Goal: Task Accomplishment & Management: Manage account settings

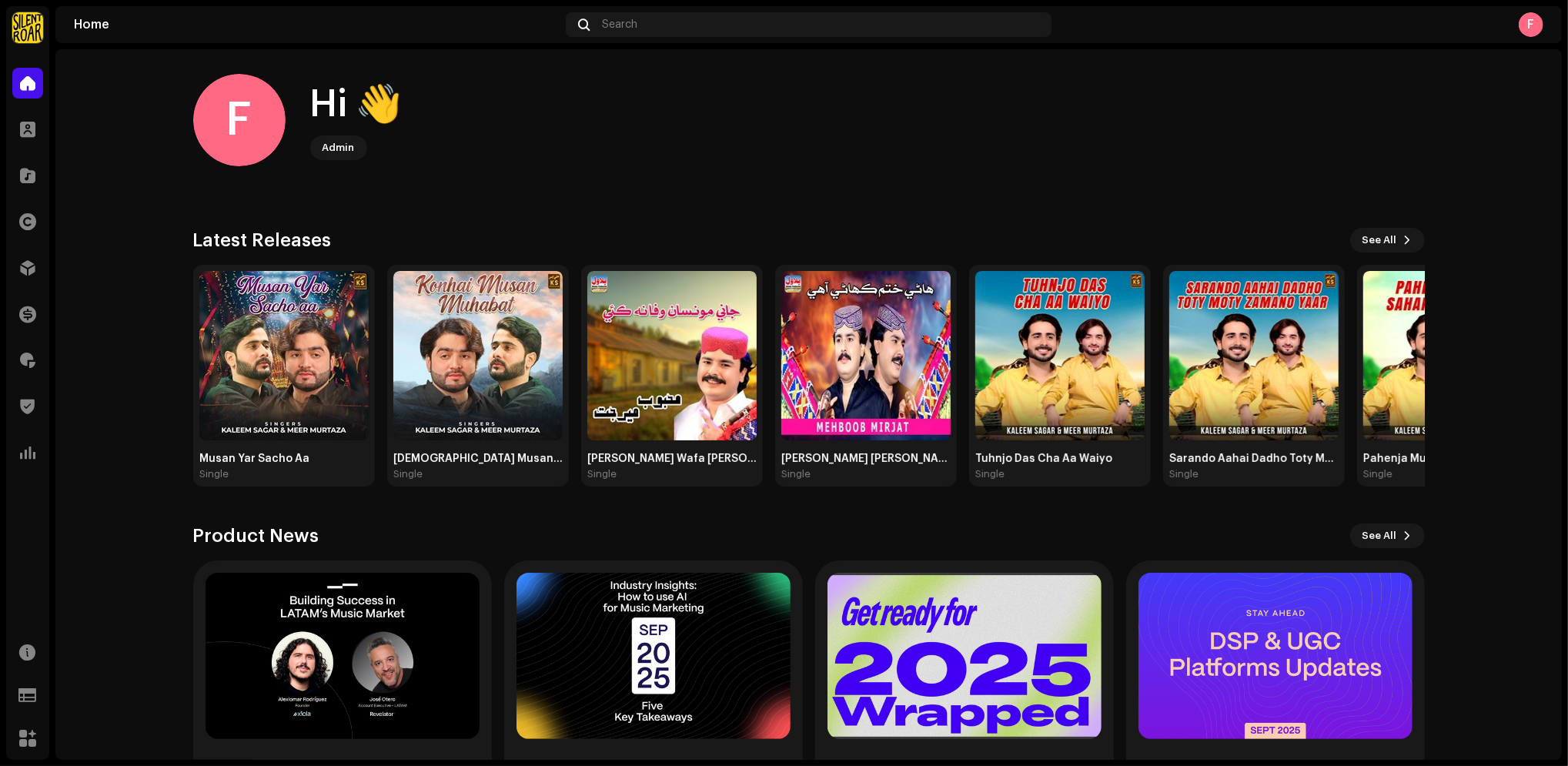
click at [84, 11] on div "Home Search F" at bounding box center [809, 25] width 1507 height 37
click at [77, 28] on div "Home" at bounding box center [317, 25] width 486 height 13
click at [26, 72] on div at bounding box center [28, 83] width 31 height 31
click at [36, 11] on navigation-account-switch "Silent Roar Productions" at bounding box center [28, 28] width 43 height 43
click at [22, 35] on img at bounding box center [28, 28] width 31 height 31
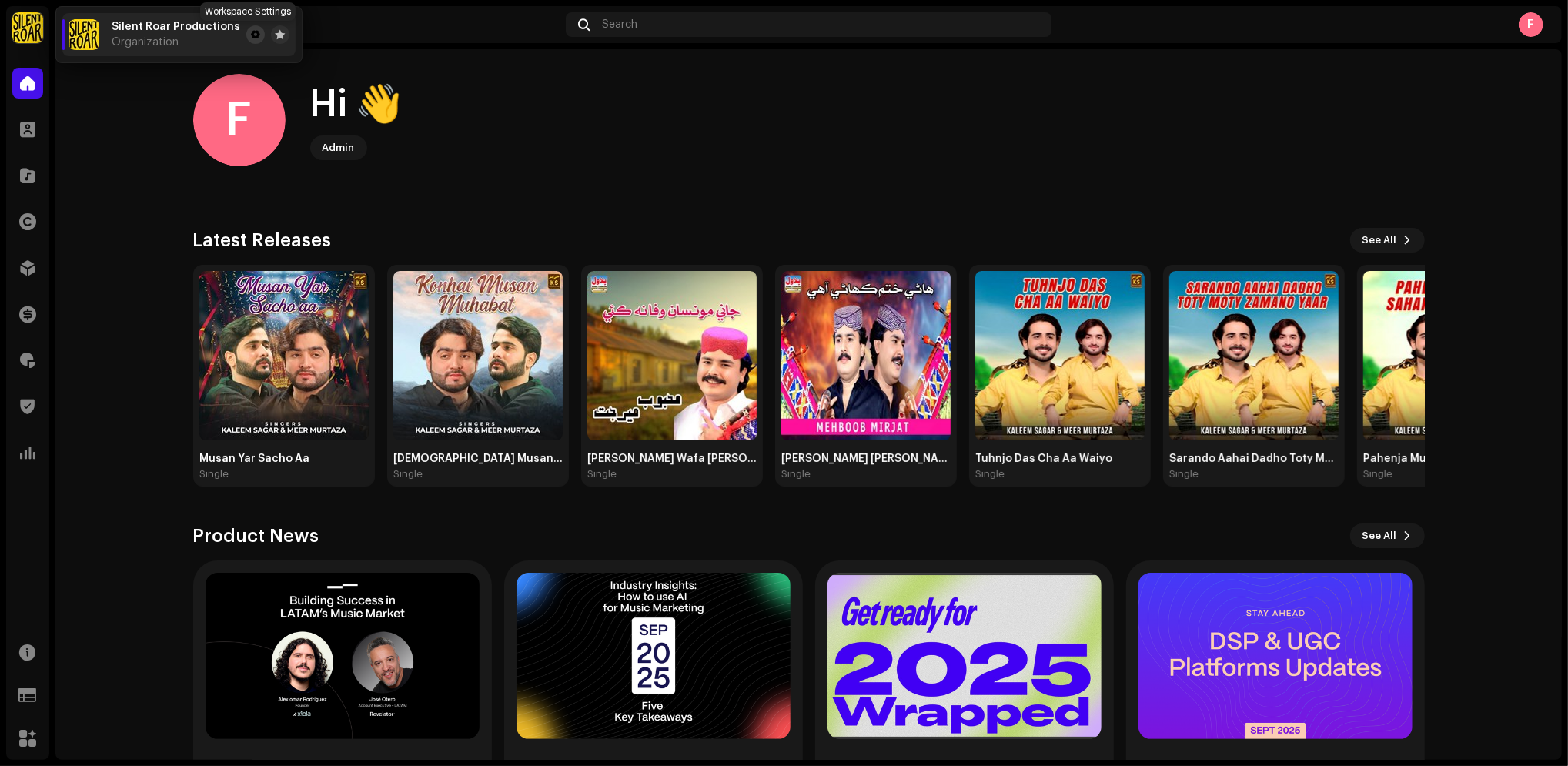
click at [246, 34] on button at bounding box center [255, 34] width 18 height 18
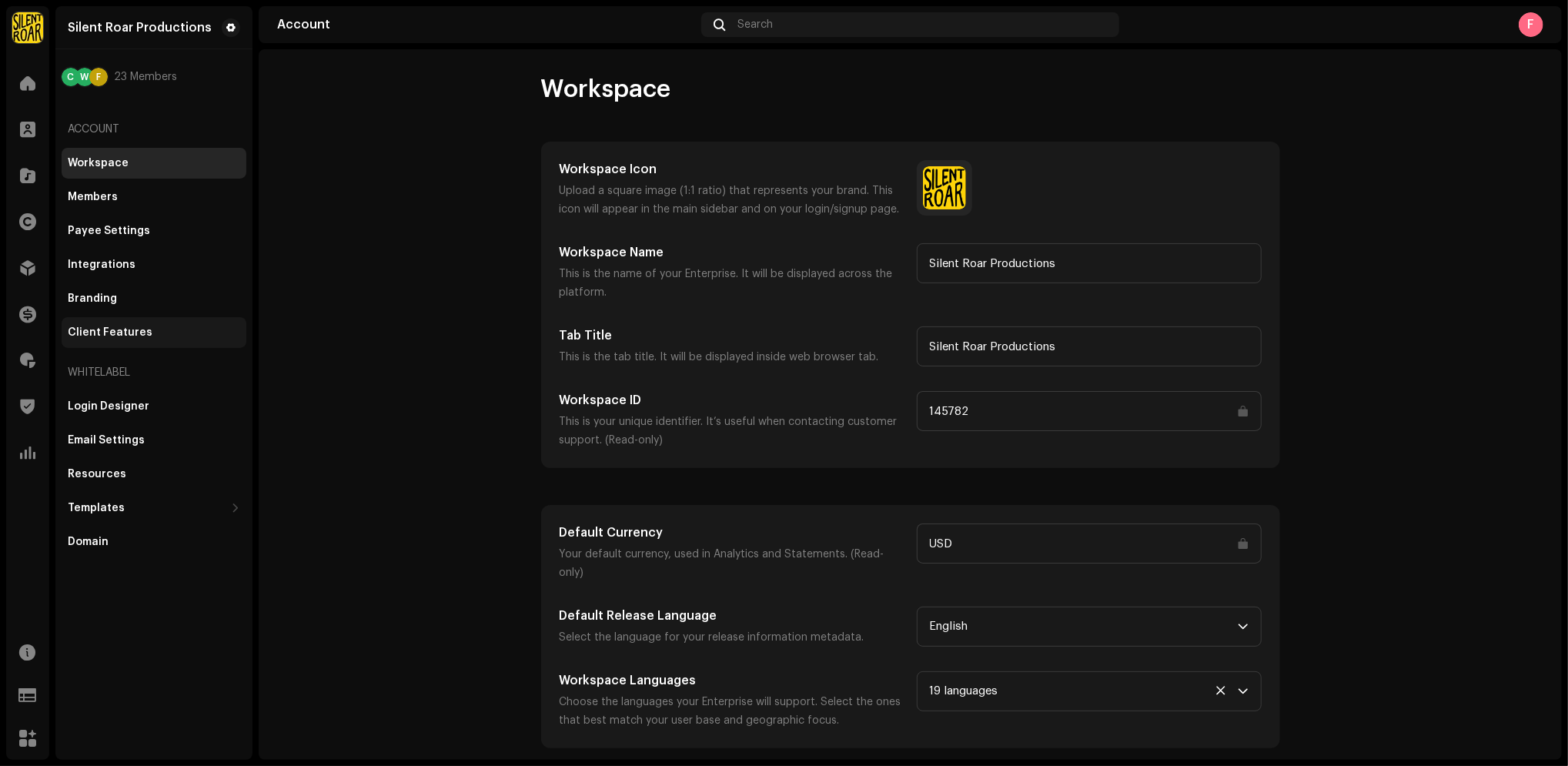
click at [106, 333] on div "Client Features" at bounding box center [110, 333] width 85 height 13
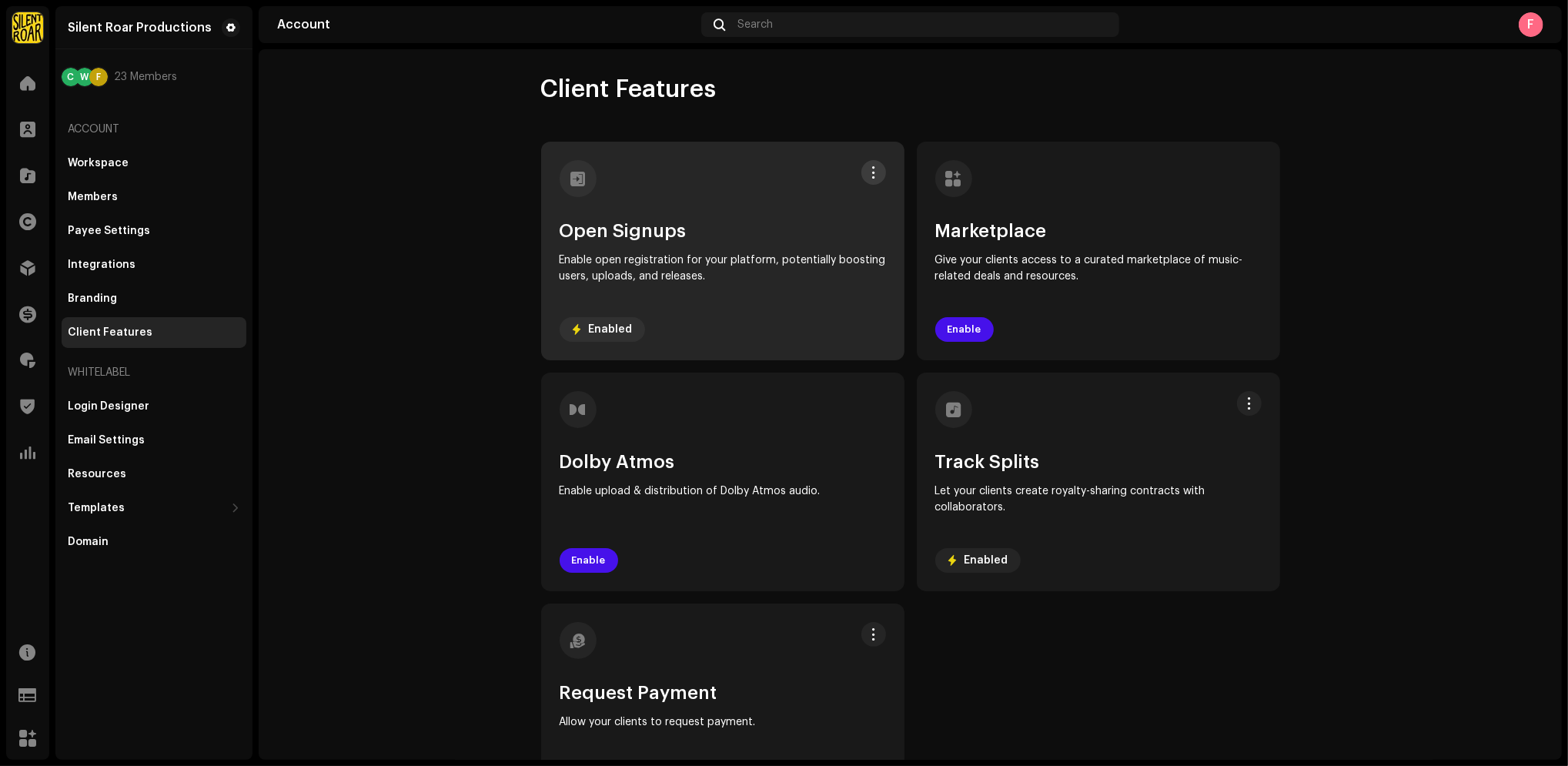
click at [868, 171] on span at bounding box center [873, 172] width 12 height 13
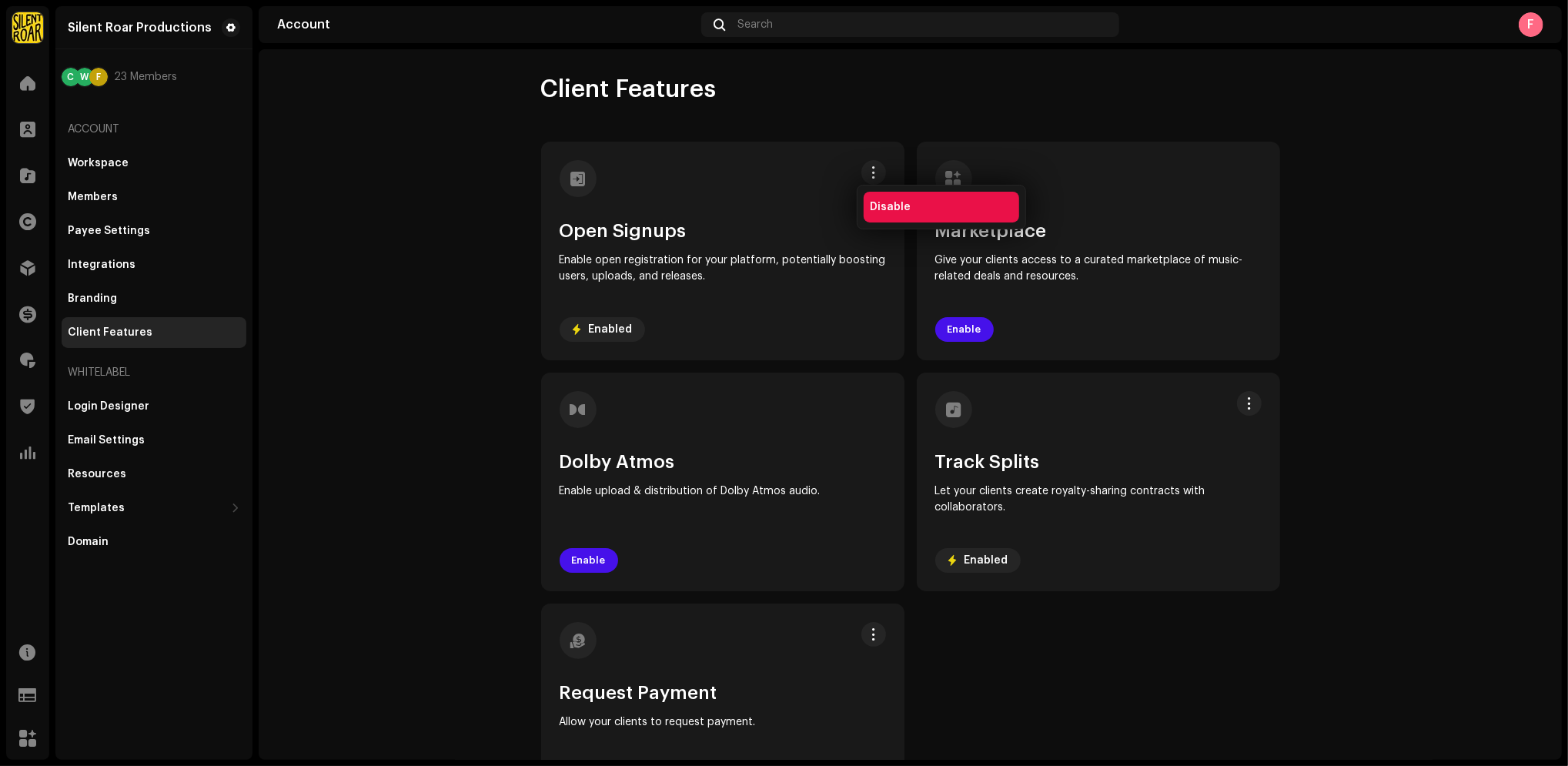
click at [877, 206] on span "Disable" at bounding box center [890, 207] width 40 height 13
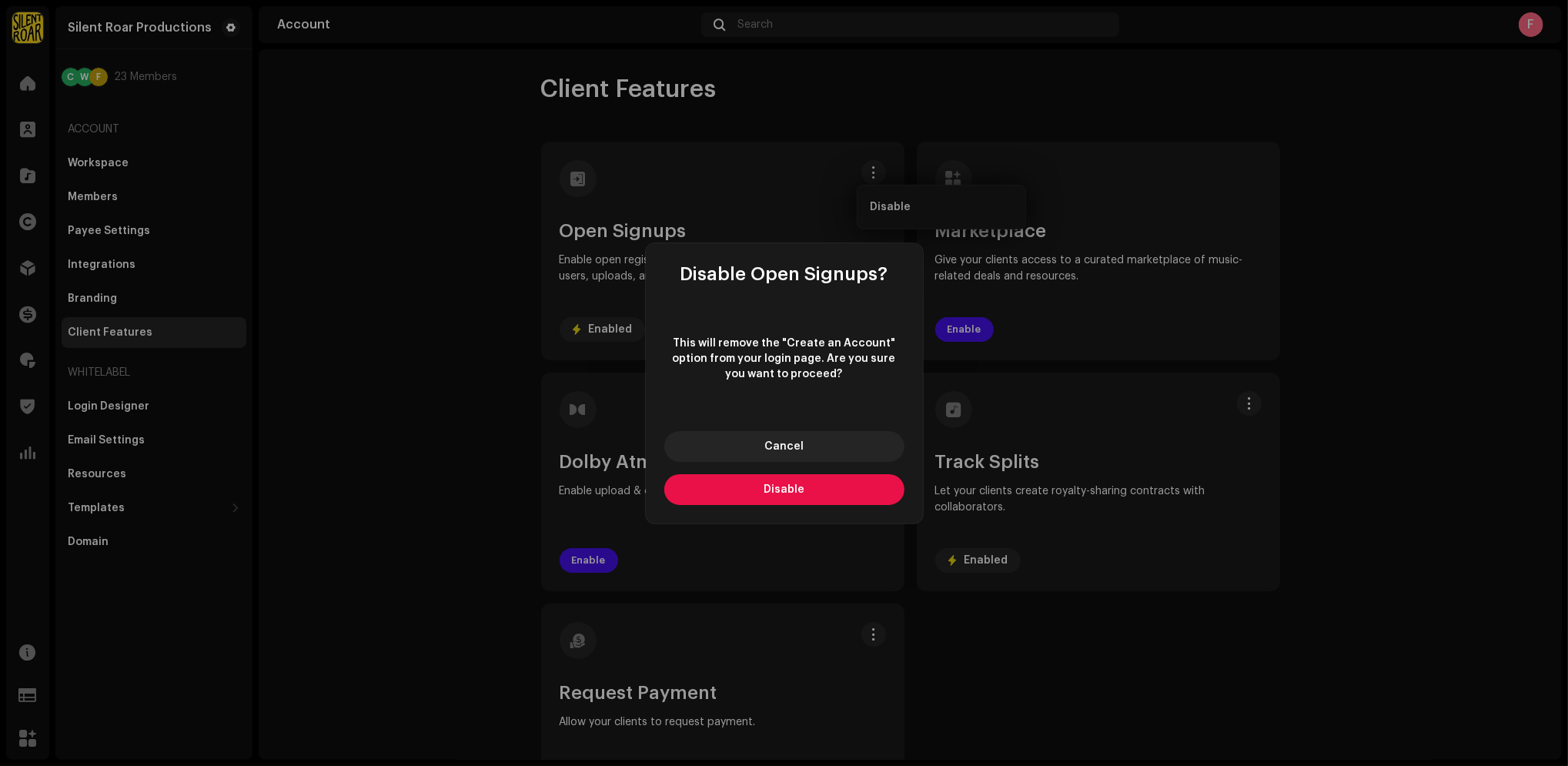
click at [796, 491] on span "Disable" at bounding box center [784, 490] width 40 height 11
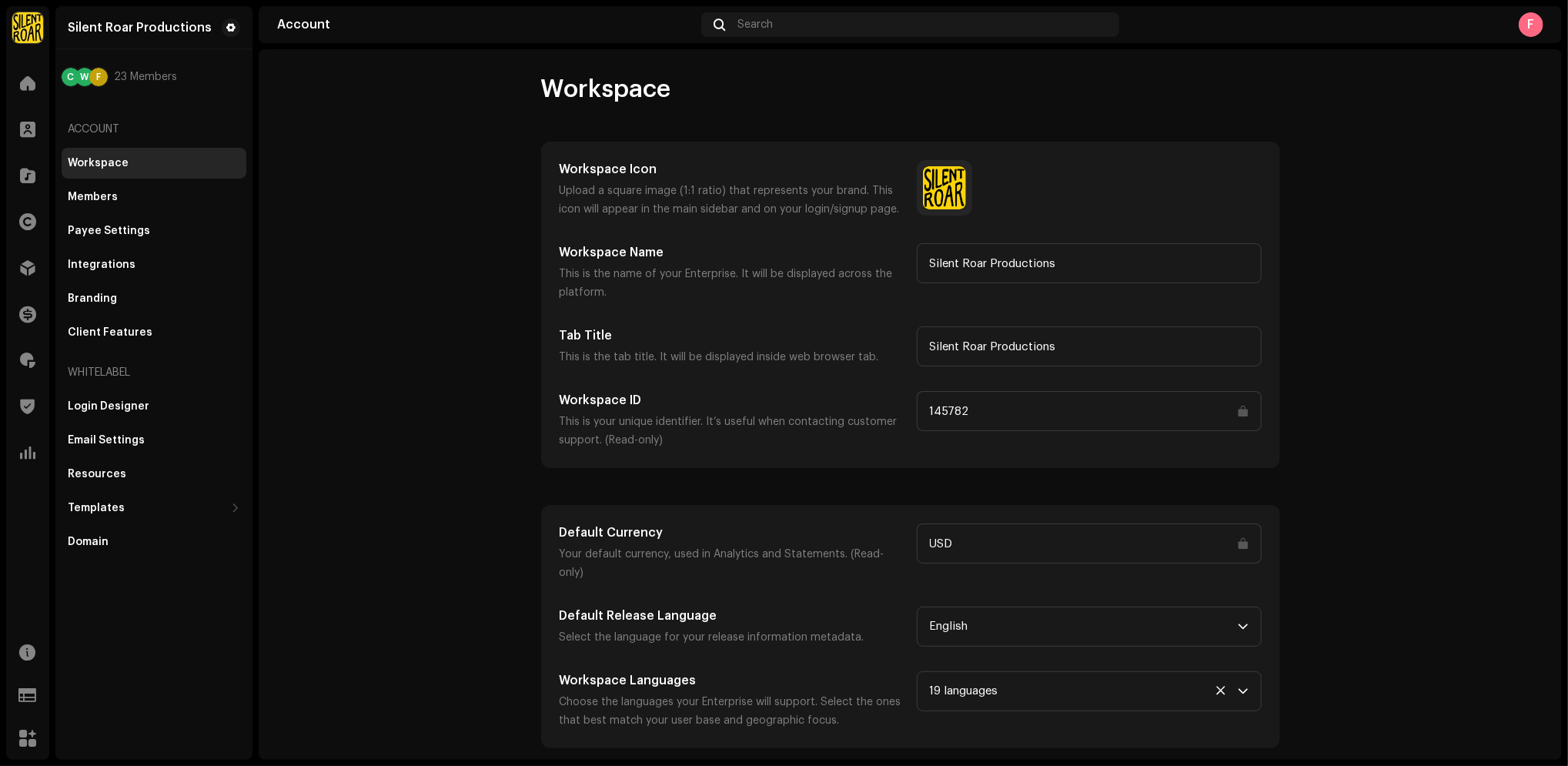
click at [450, 155] on account-workspace "Workspace Workspace Icon Upload a square image (1:1 ratio) that represents your…" at bounding box center [911, 410] width 1304 height 674
click at [222, 26] on button at bounding box center [230, 27] width 18 height 18
click at [337, 219] on account-workspace "Workspace Workspace Icon Upload a square image (1:1 ratio) that represents your…" at bounding box center [911, 410] width 1304 height 674
click at [1542, 29] on div "F" at bounding box center [1531, 25] width 25 height 25
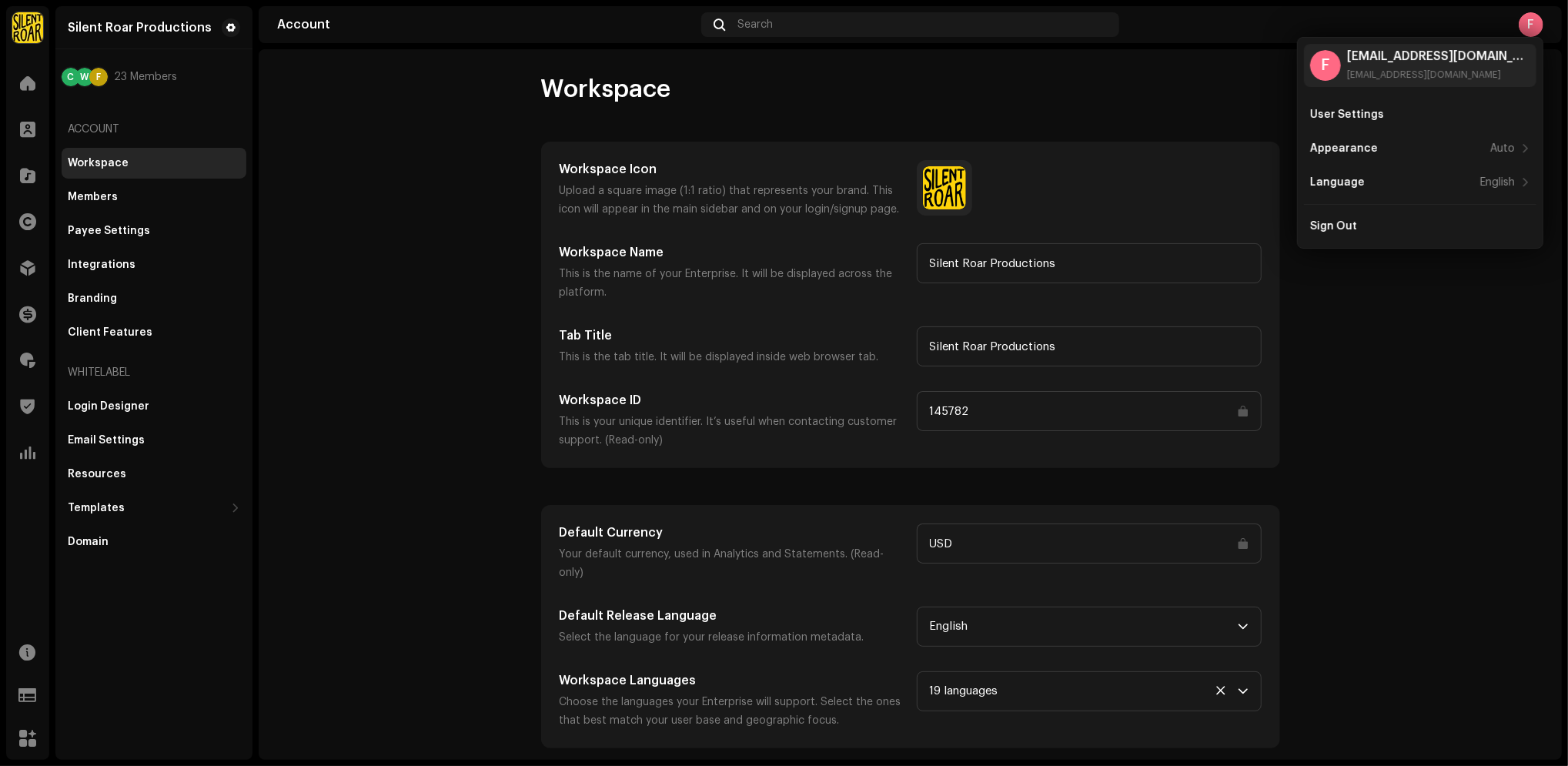
click at [327, 210] on account-workspace "Workspace Workspace Icon Upload a square image (1:1 ratio) that represents your…" at bounding box center [911, 410] width 1304 height 674
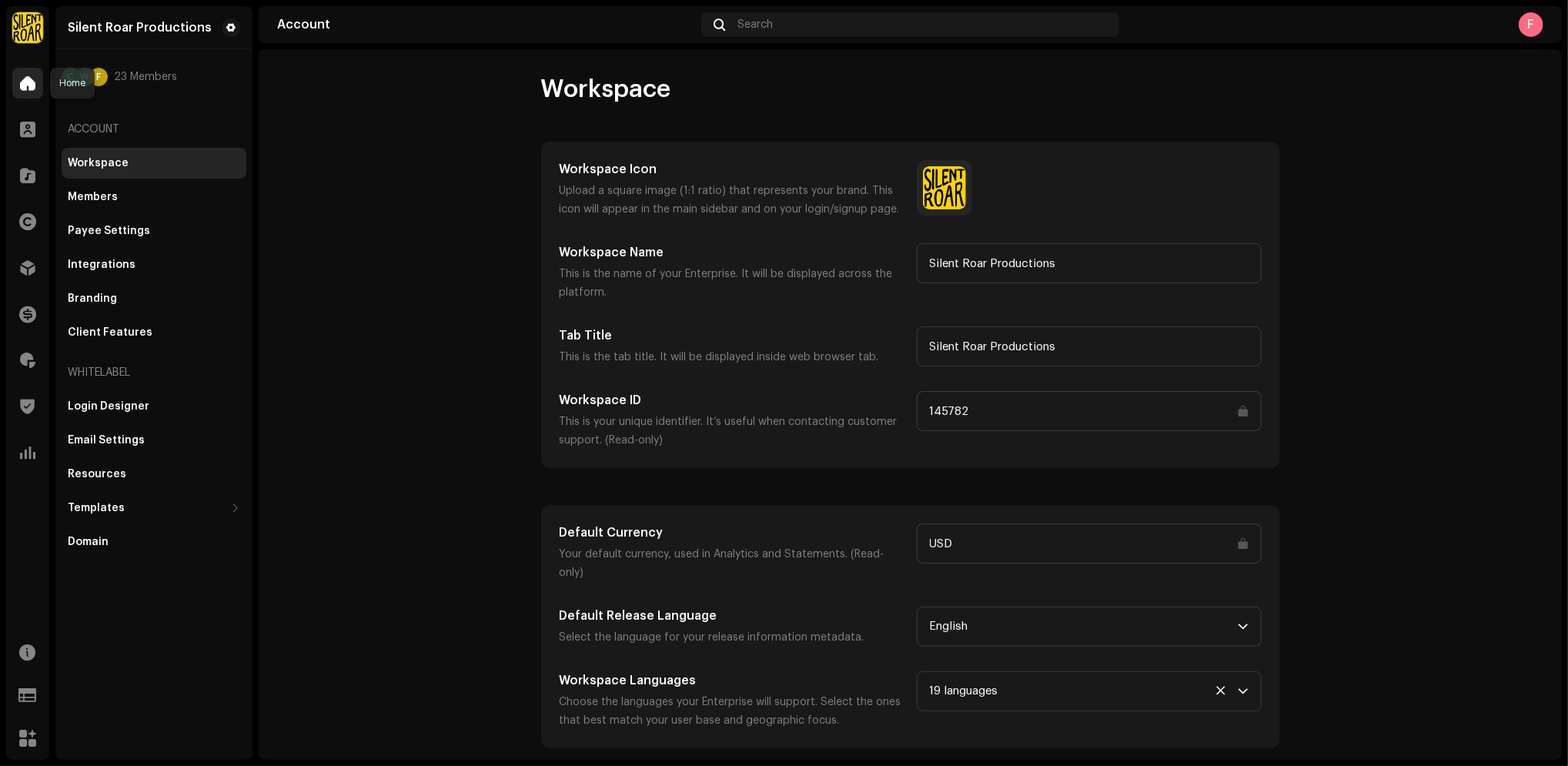
click at [26, 87] on span at bounding box center [27, 83] width 15 height 13
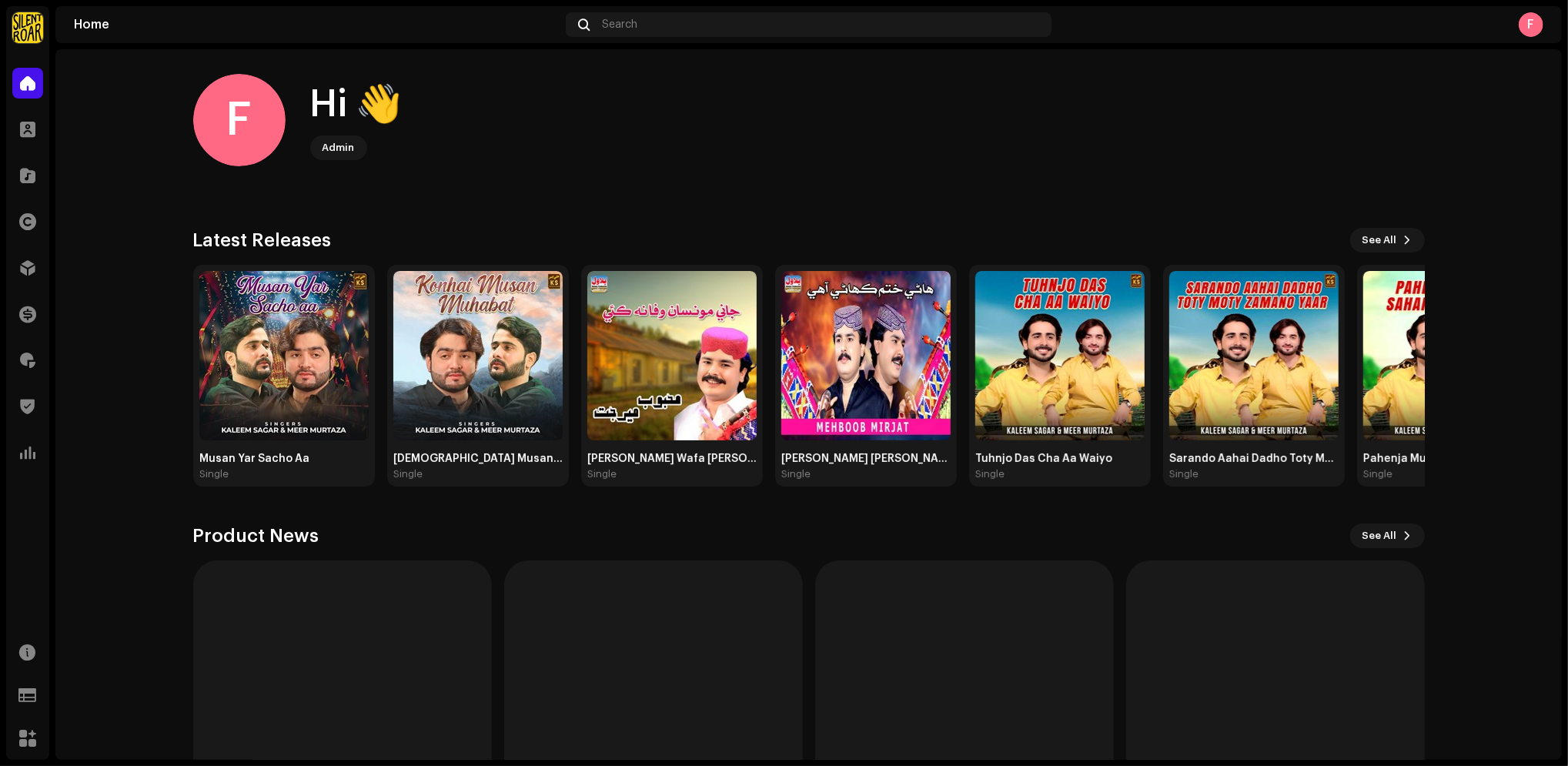
click at [386, 256] on div "Latest Releases See All Musan Yar Sacho Aa Single Konhai Musan Muhabat Single J…" at bounding box center [808, 357] width 1231 height 259
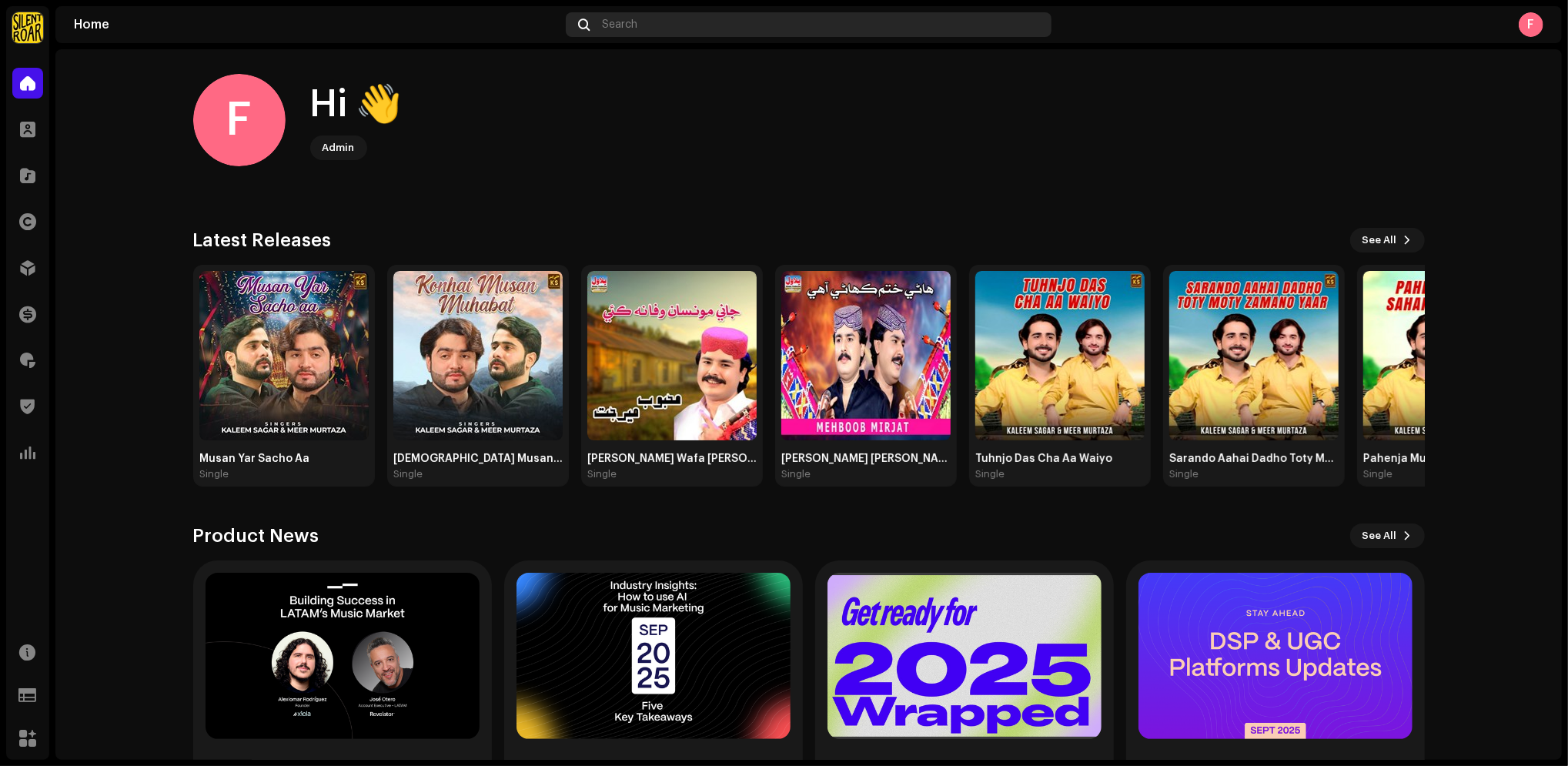
click at [637, 25] on span "Search" at bounding box center [619, 25] width 36 height 13
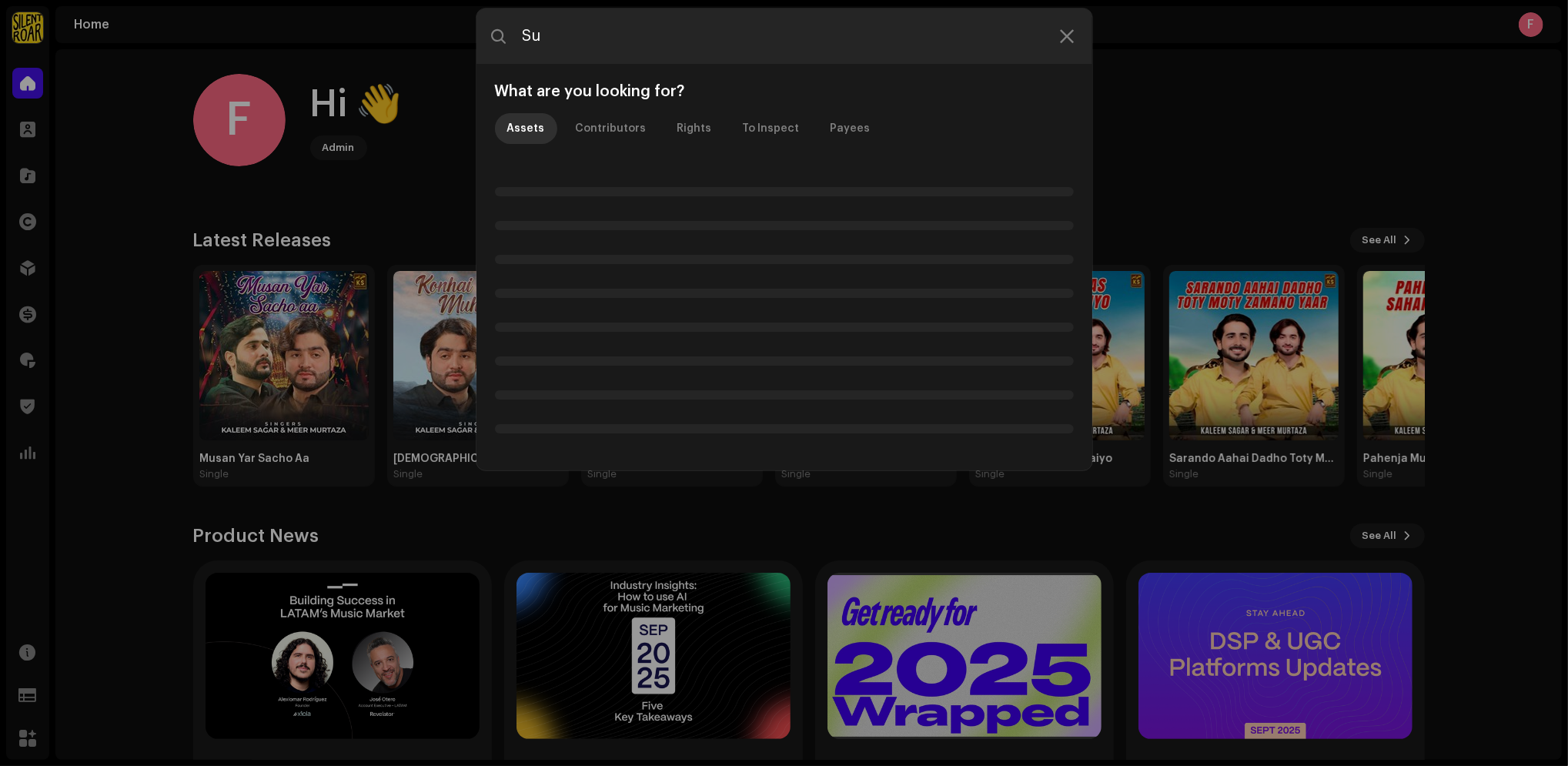
type input "S"
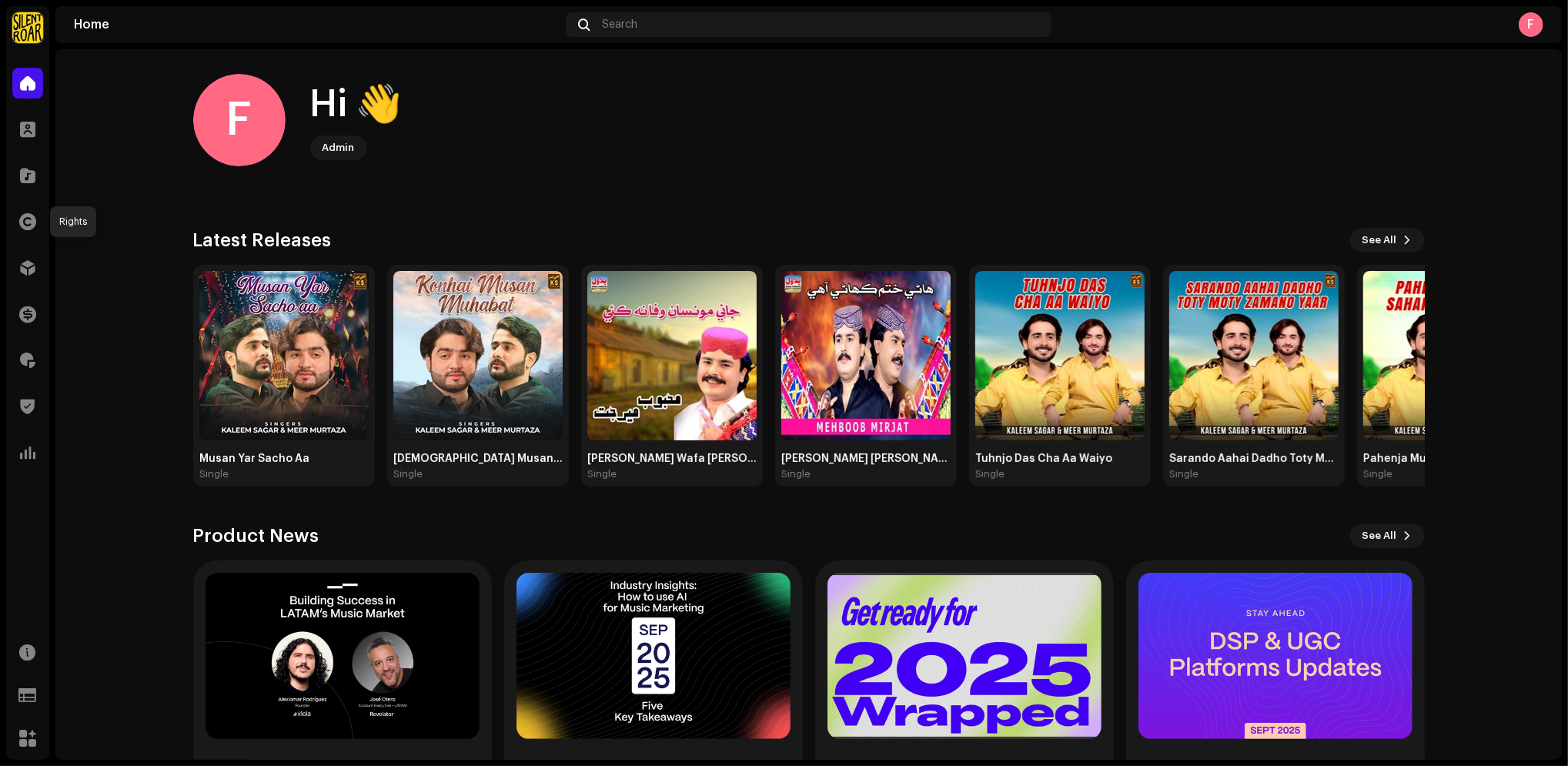
click at [32, 220] on span at bounding box center [27, 222] width 17 height 13
click at [27, 218] on span at bounding box center [27, 222] width 17 height 13
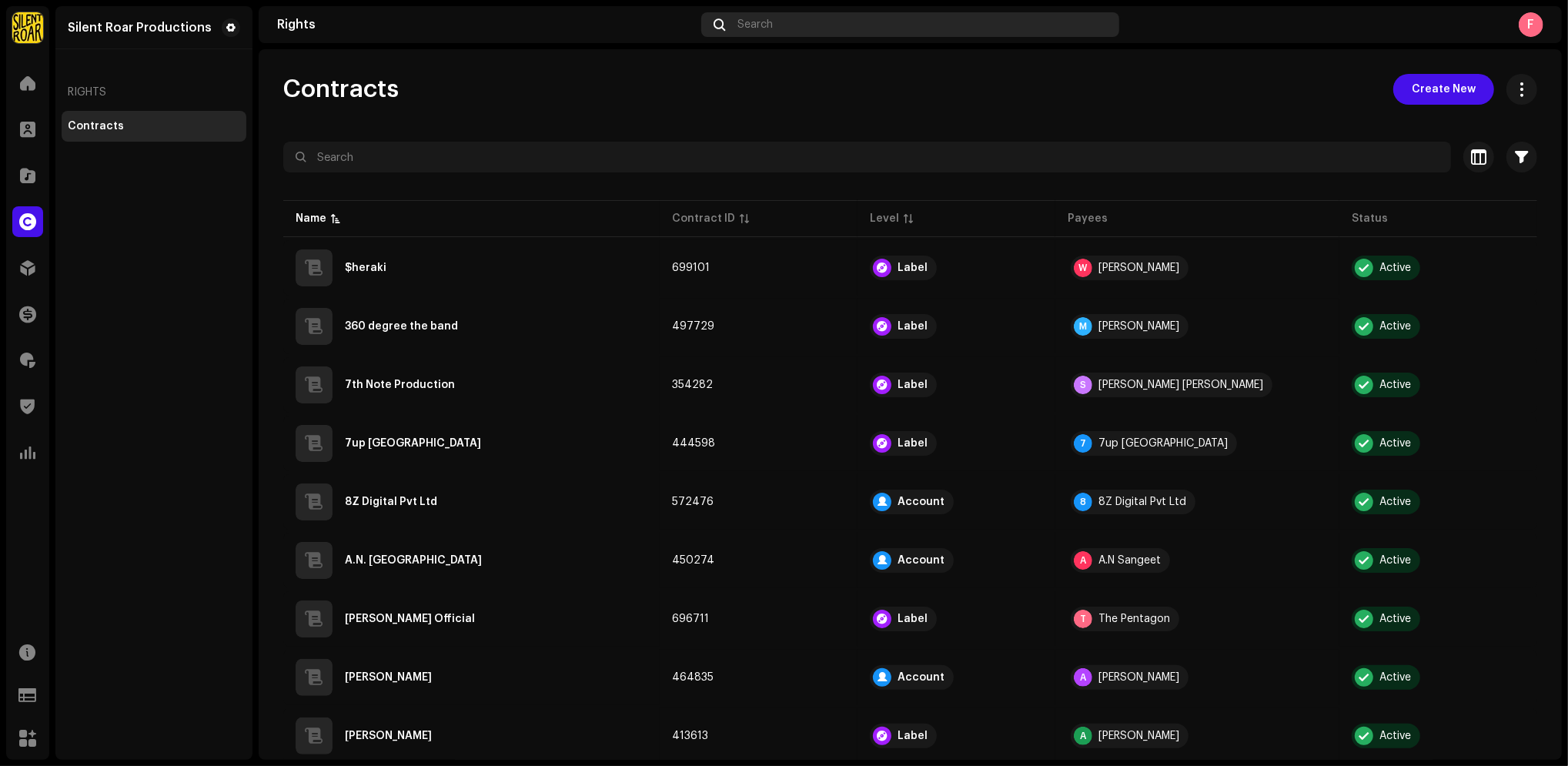
click at [789, 36] on div "Search" at bounding box center [910, 25] width 418 height 25
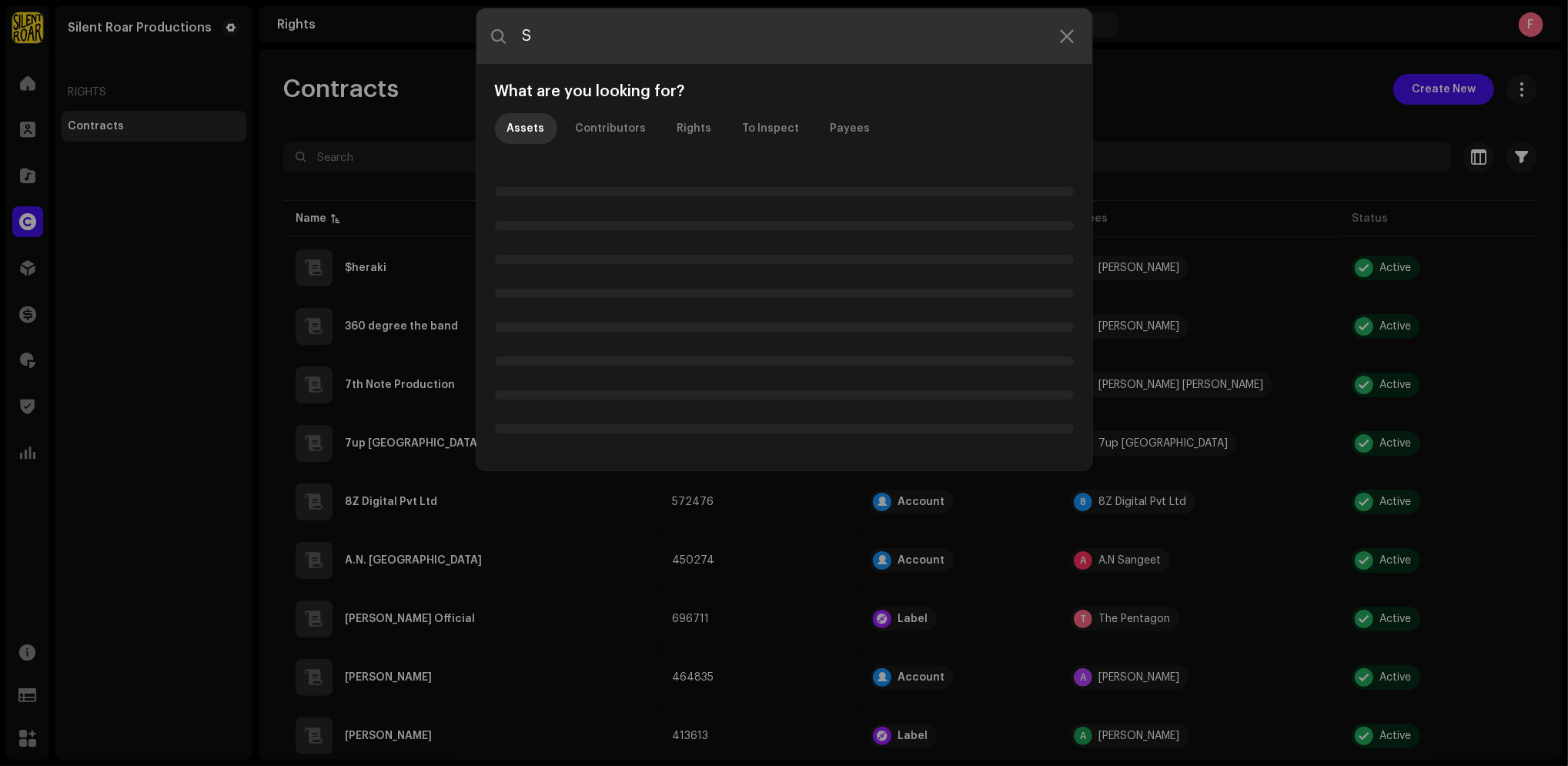
type input "Su"
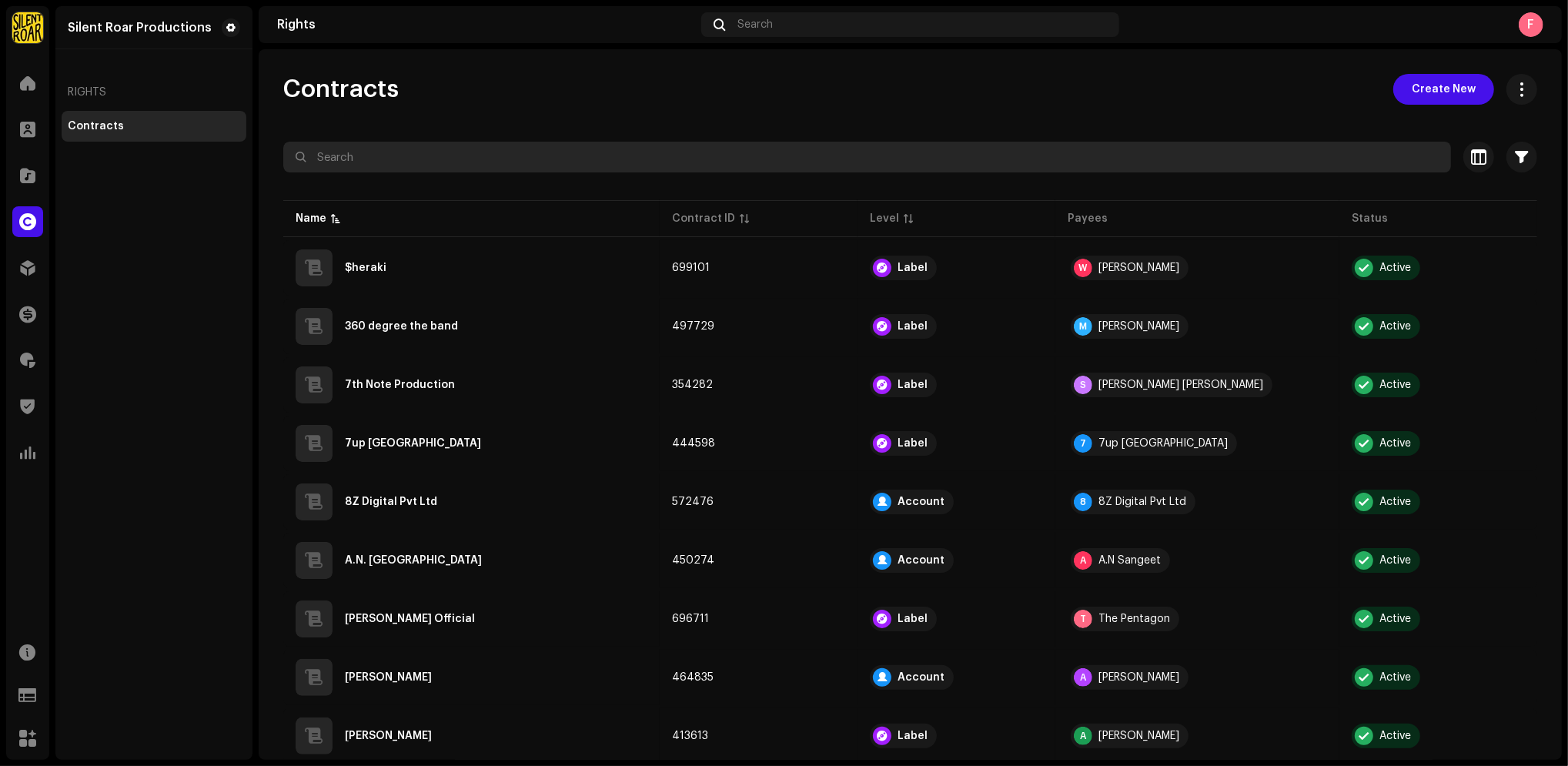
click at [391, 157] on input "text" at bounding box center [867, 156] width 1168 height 31
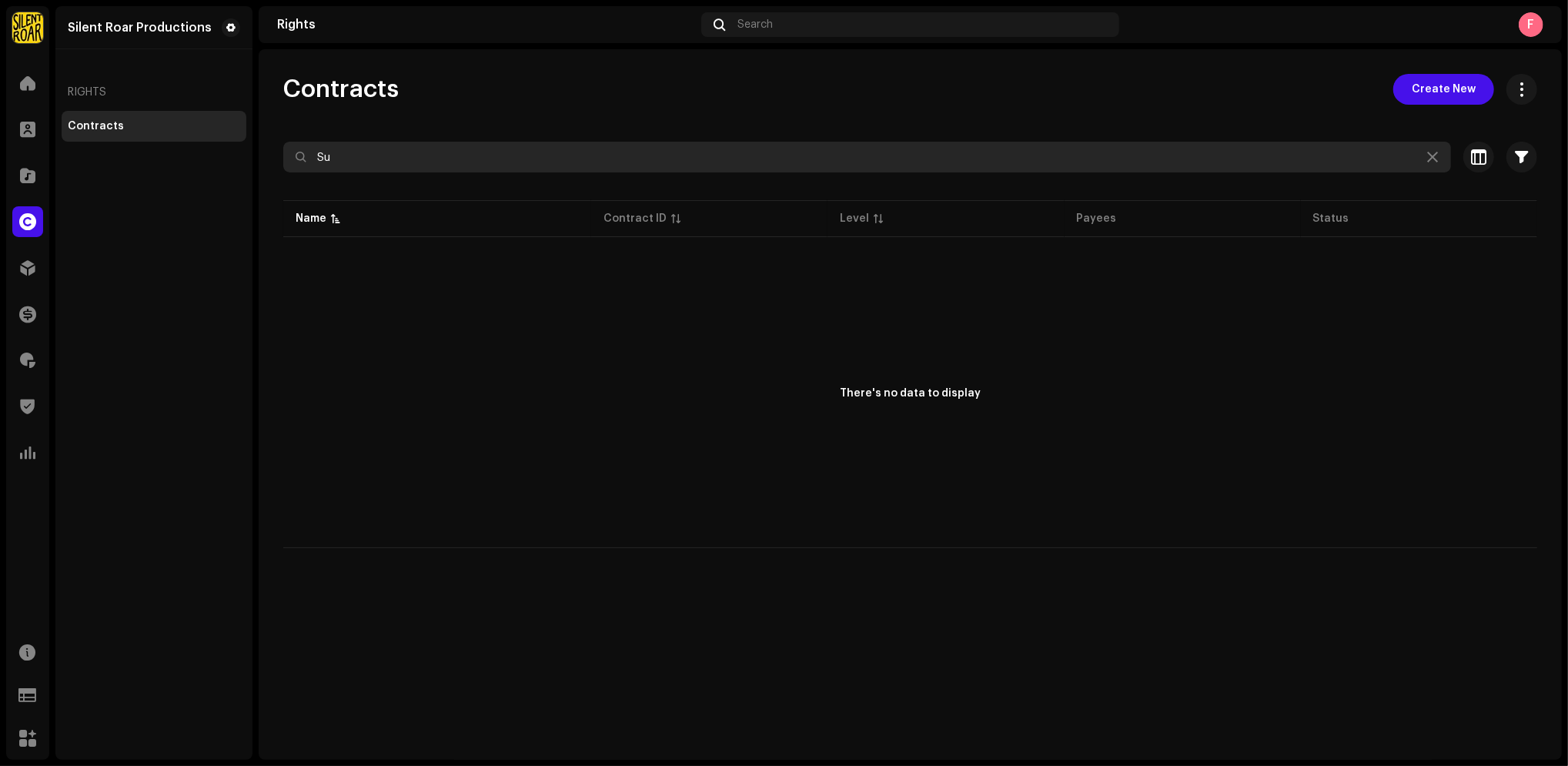
type input "S"
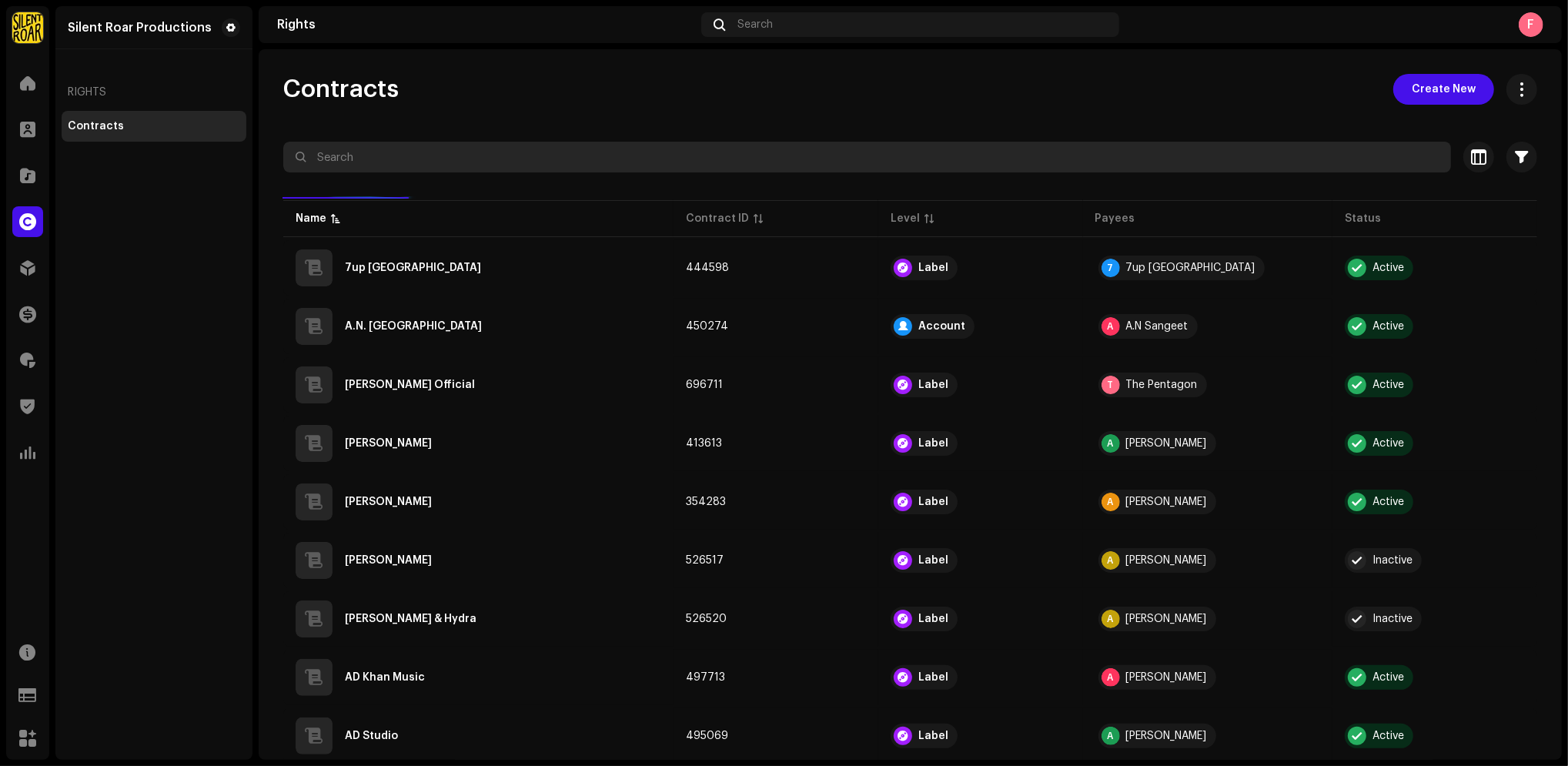
type input "g"
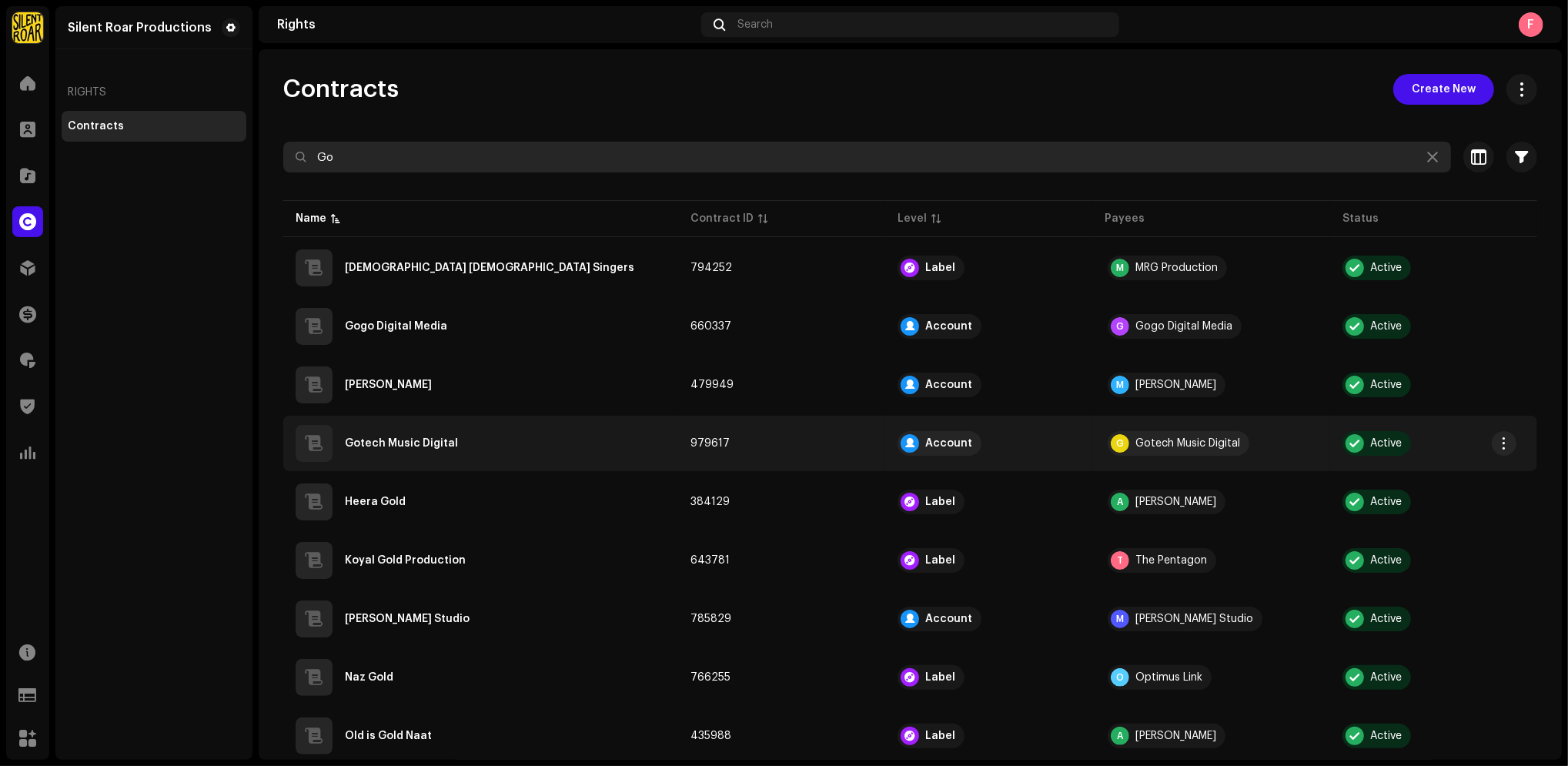
type input "Go"
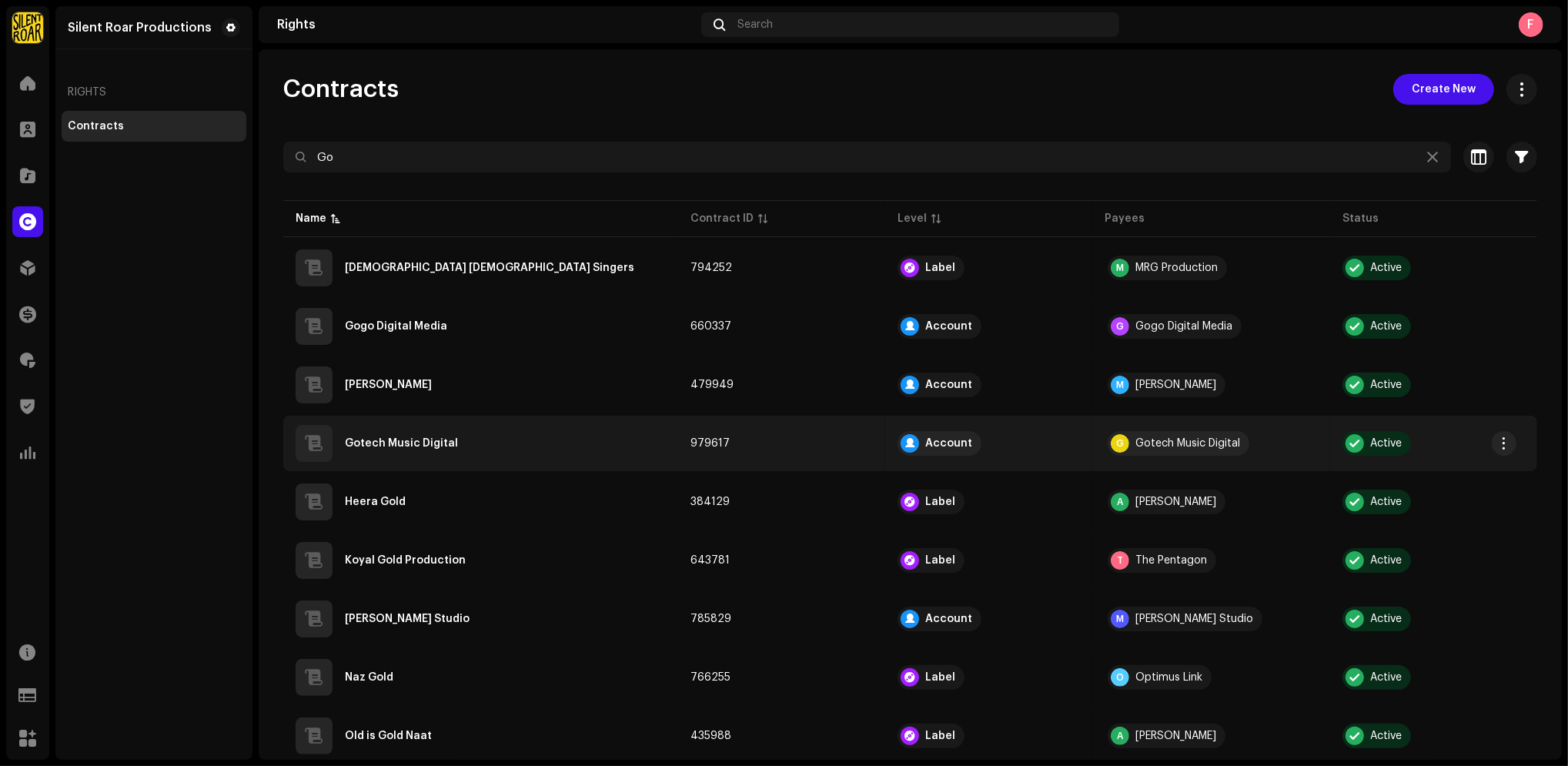
click at [403, 438] on div "Gotech Music Digital" at bounding box center [401, 444] width 114 height 11
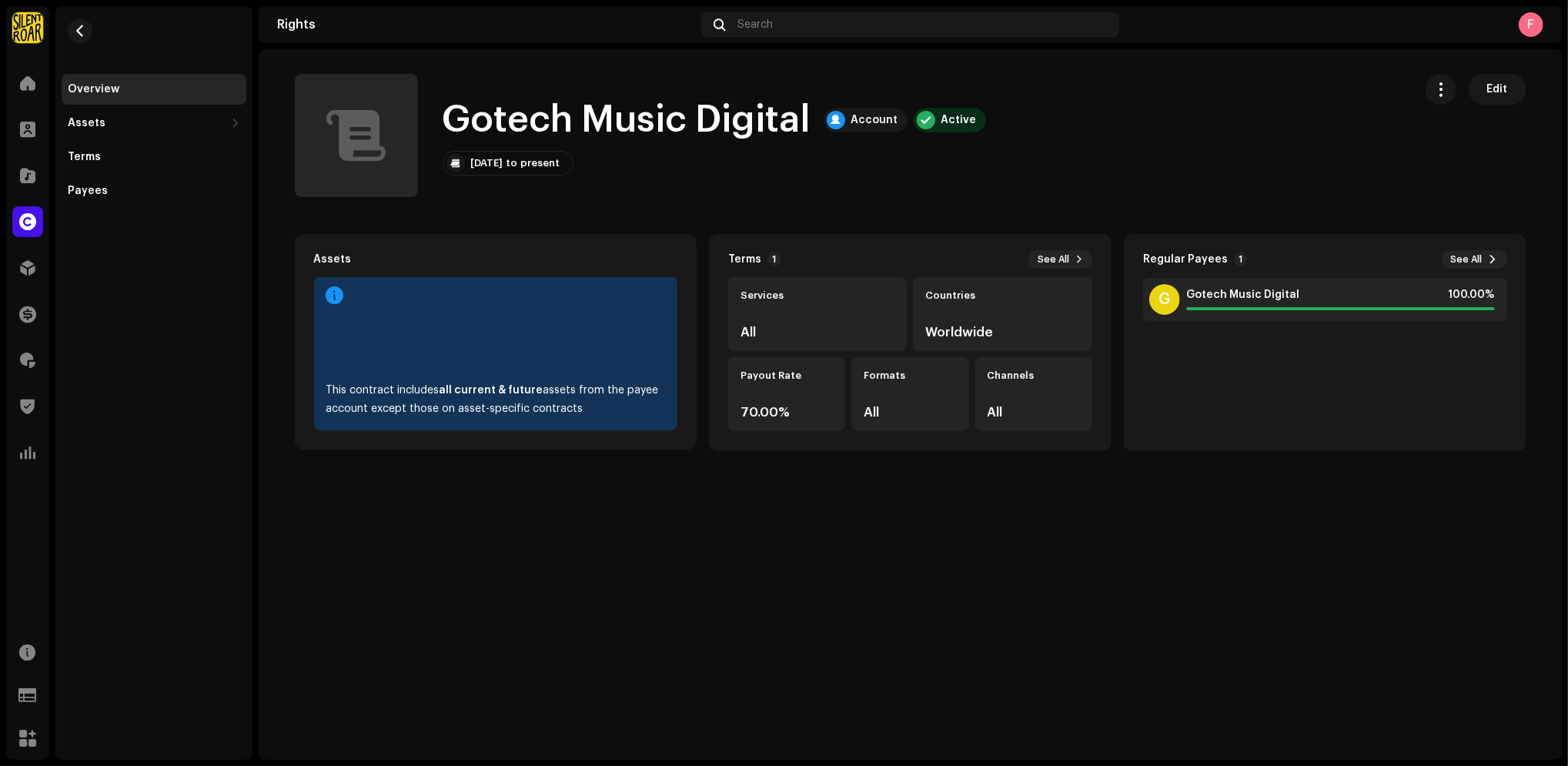
click at [1087, 146] on div "Gotech Music Digital Account Active [DATE] to present Edit" at bounding box center [847, 135] width 1106 height 123
click at [1511, 93] on button "Edit" at bounding box center [1497, 89] width 58 height 31
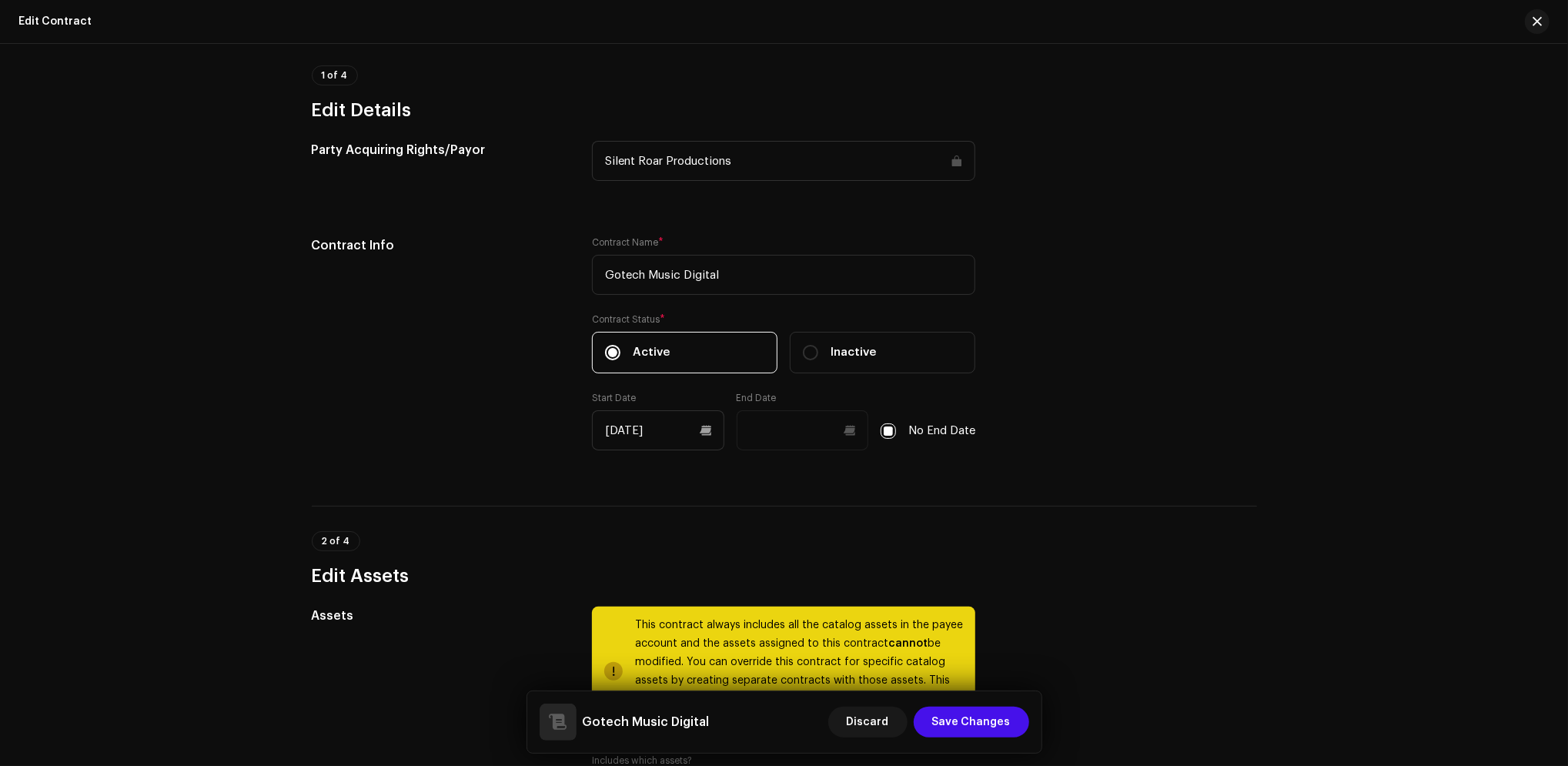
scroll to position [205, 0]
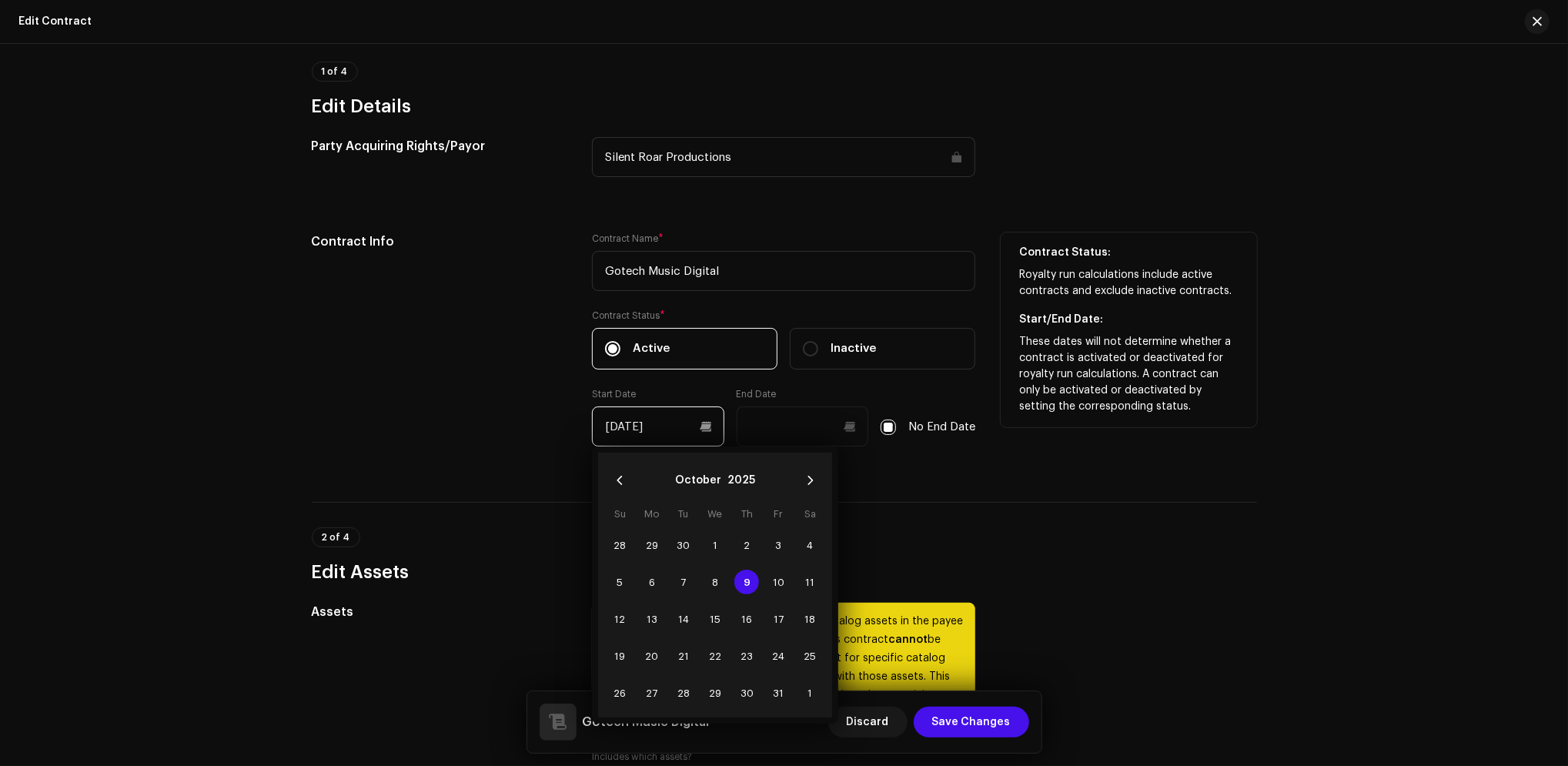
click at [623, 425] on input "[DATE]" at bounding box center [658, 426] width 133 height 40
click at [618, 482] on icon "Previous Month" at bounding box center [620, 480] width 11 height 11
click at [680, 582] on span "9" at bounding box center [684, 582] width 25 height 25
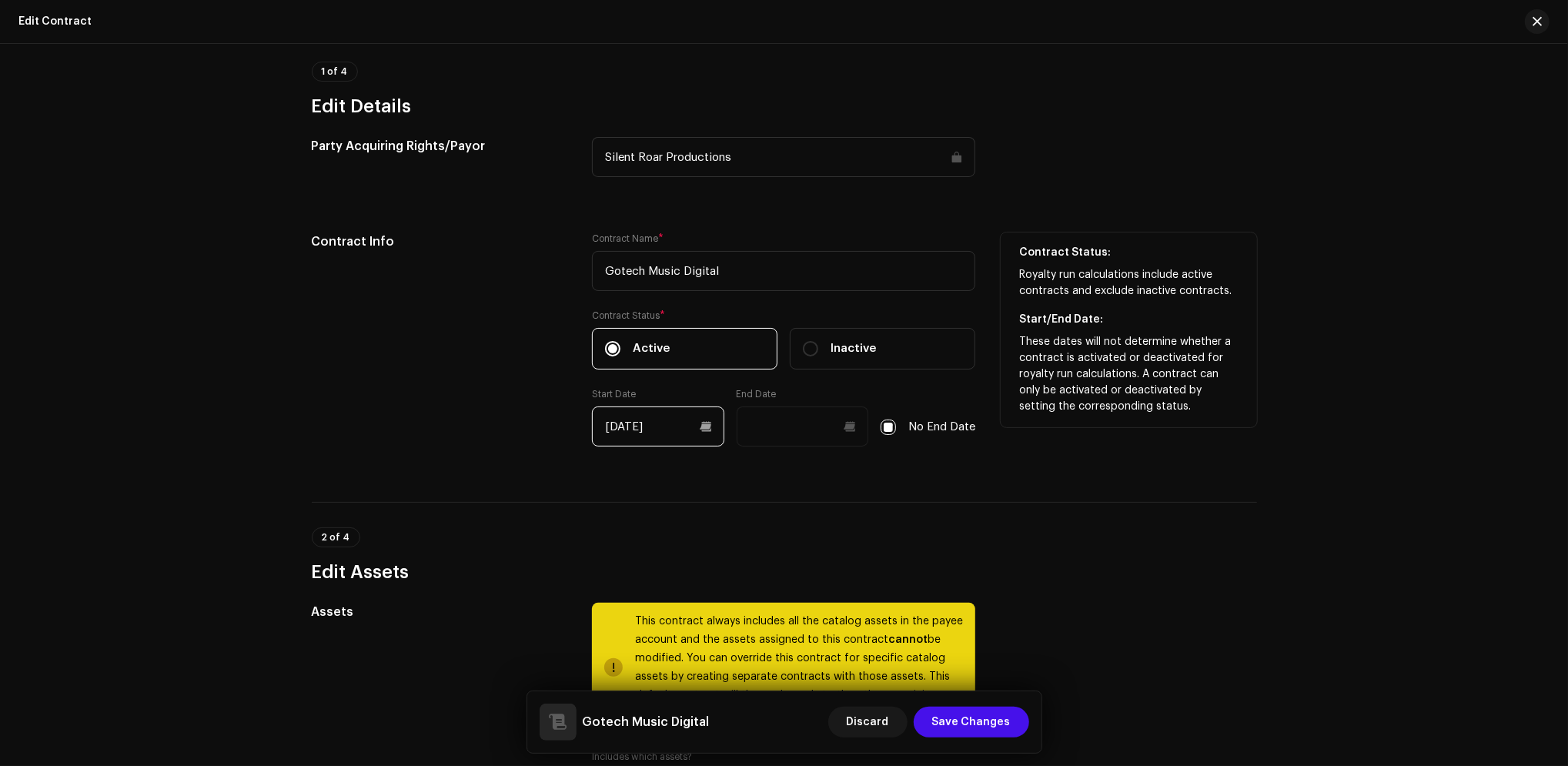
click at [704, 427] on input "[DATE]" at bounding box center [658, 426] width 133 height 40
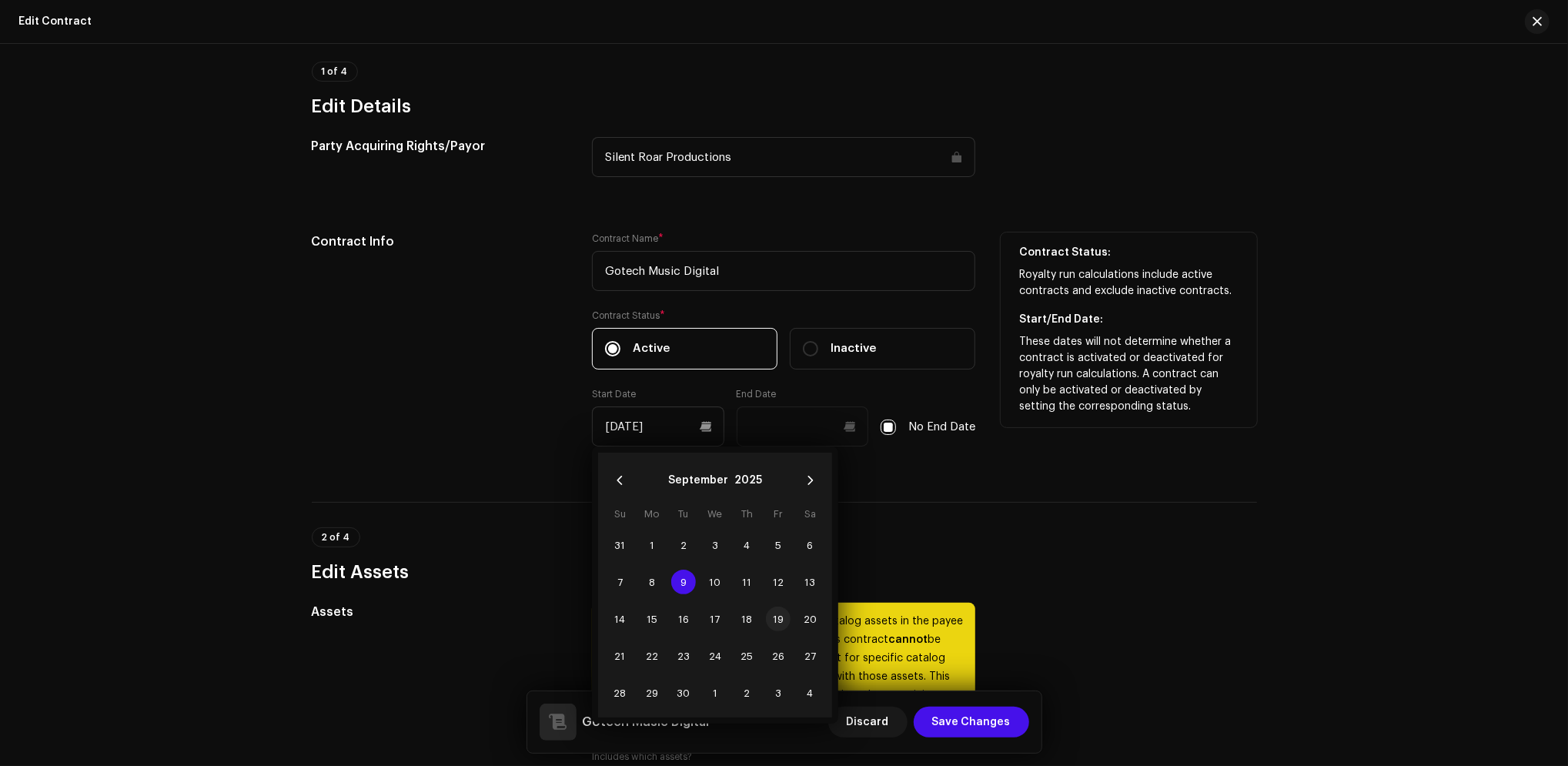
click at [773, 616] on span "19" at bounding box center [778, 618] width 25 height 25
type input "[DATE]"
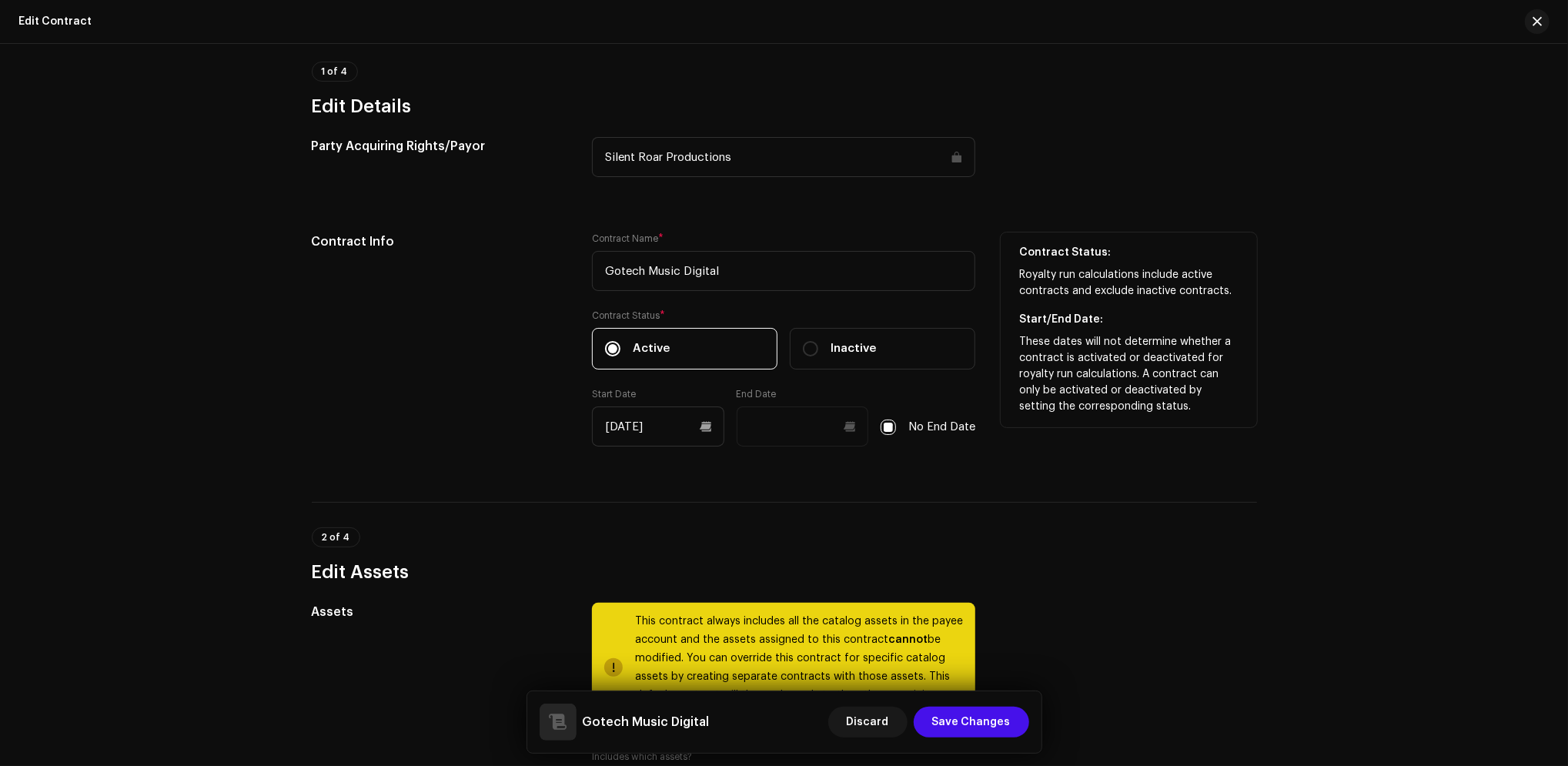
click at [1184, 568] on h3 "Edit Assets" at bounding box center [784, 572] width 946 height 25
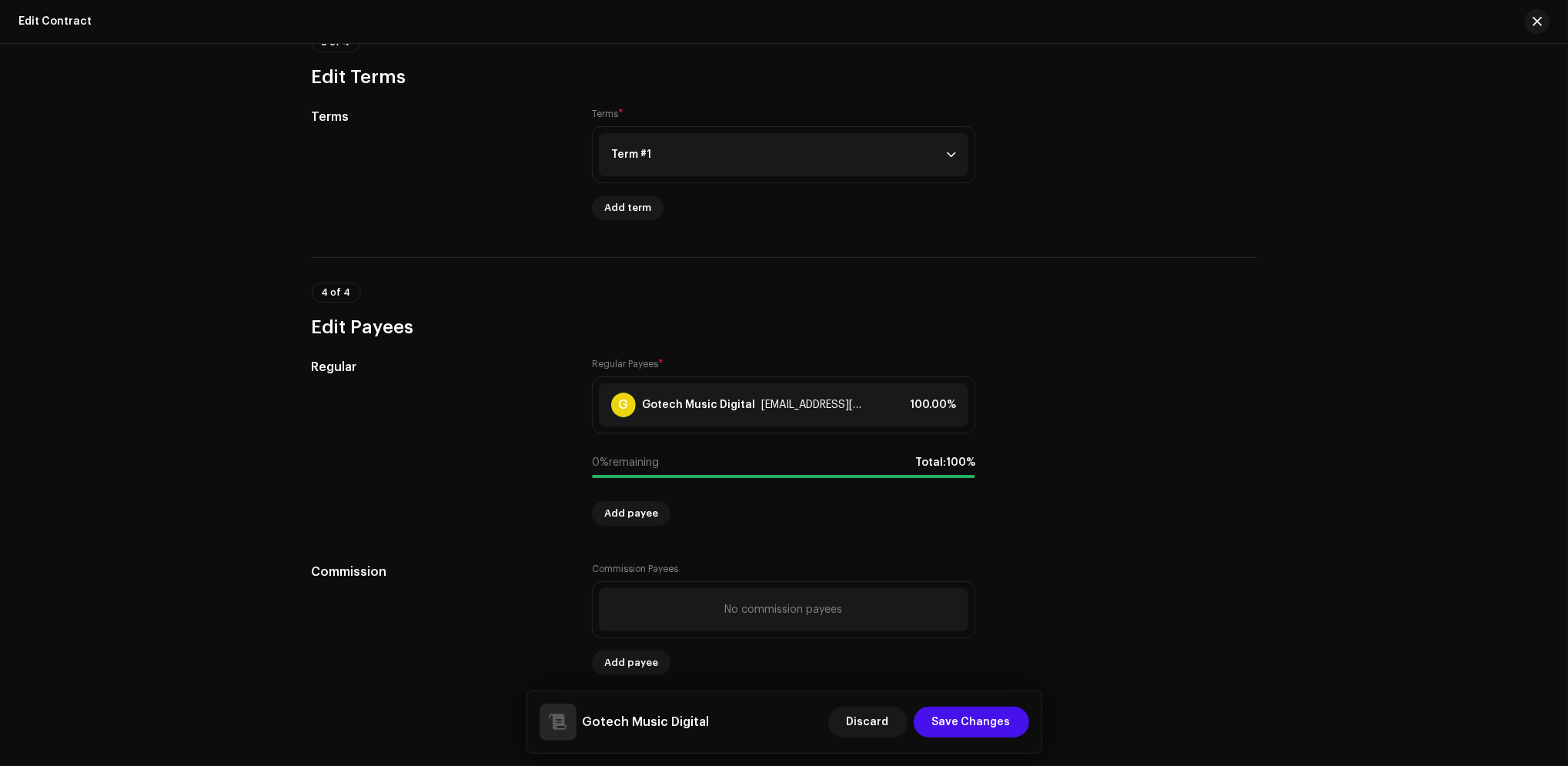
scroll to position [1059, 0]
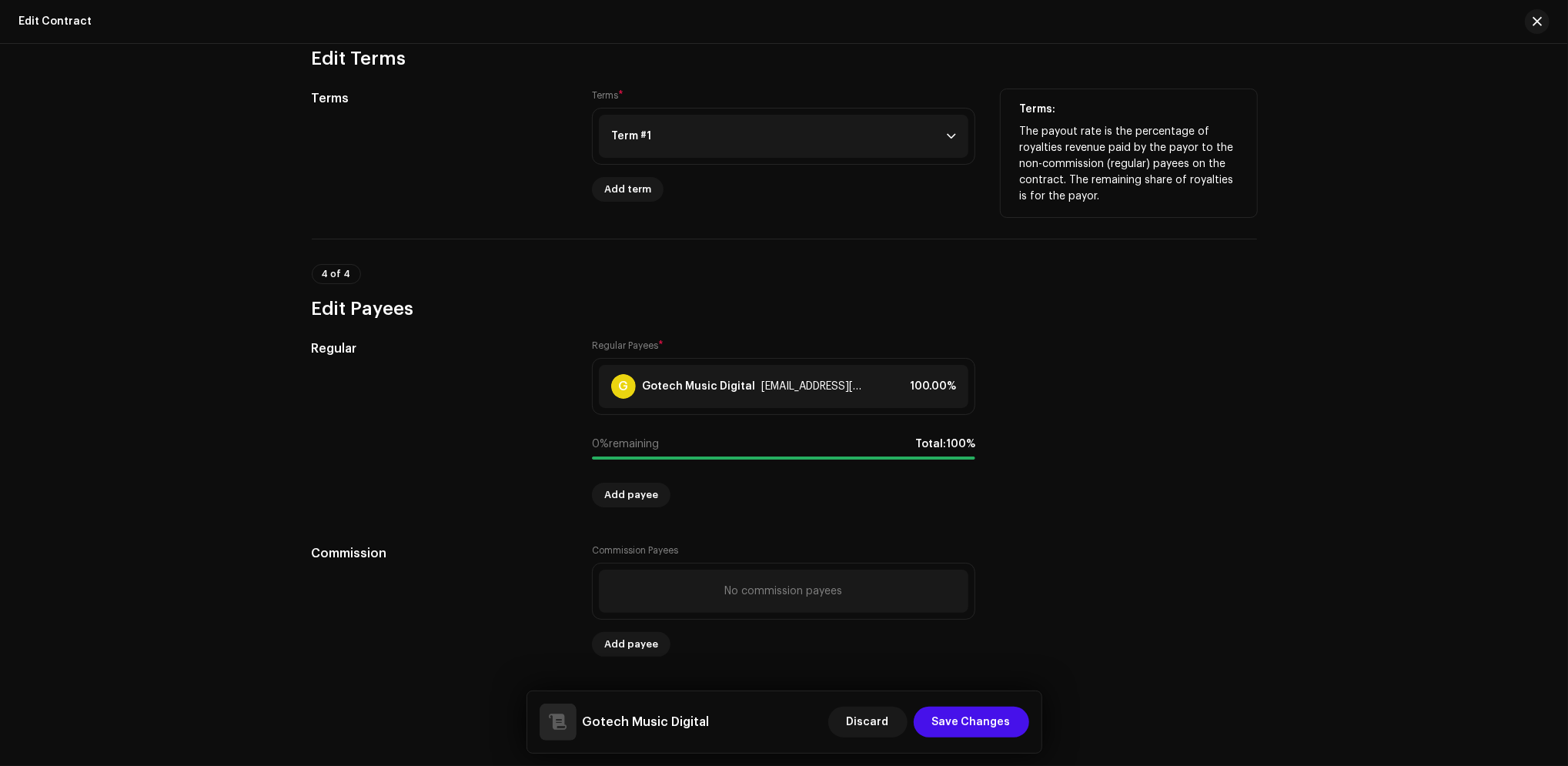
click at [932, 136] on p-accordion-header "Term #1" at bounding box center [783, 136] width 369 height 43
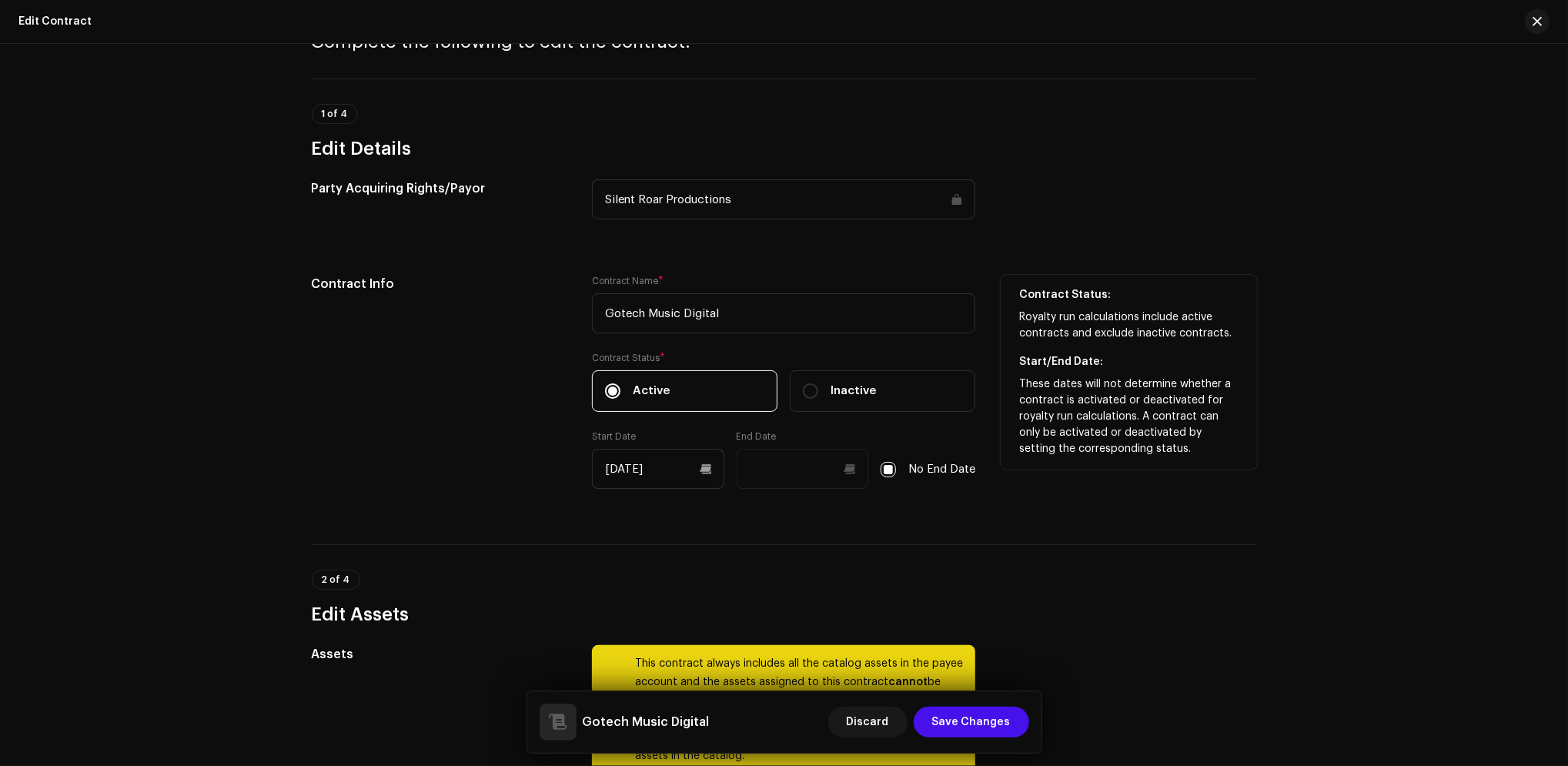
scroll to position [205, 0]
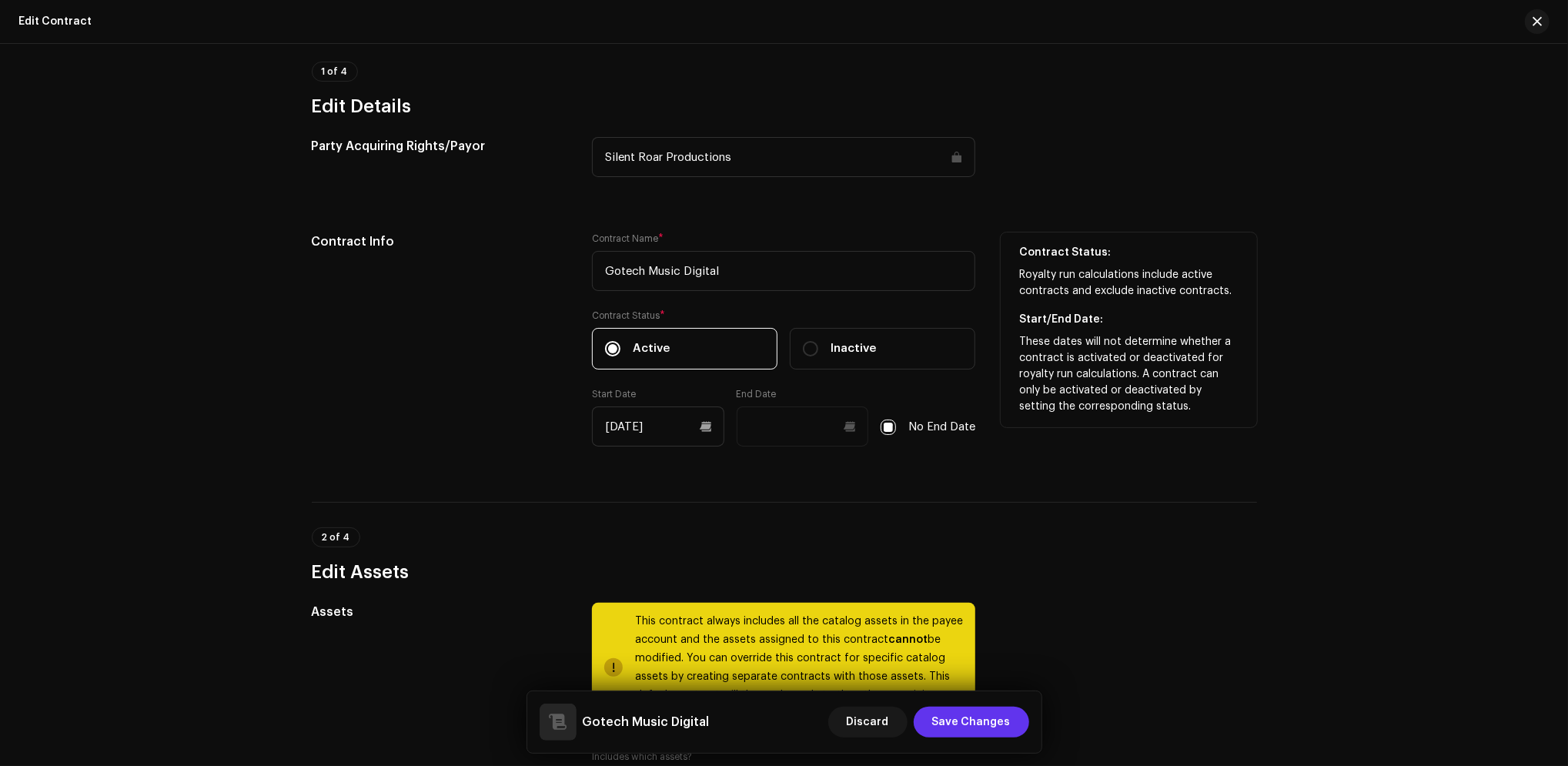
click at [938, 711] on span "Save Changes" at bounding box center [971, 722] width 79 height 31
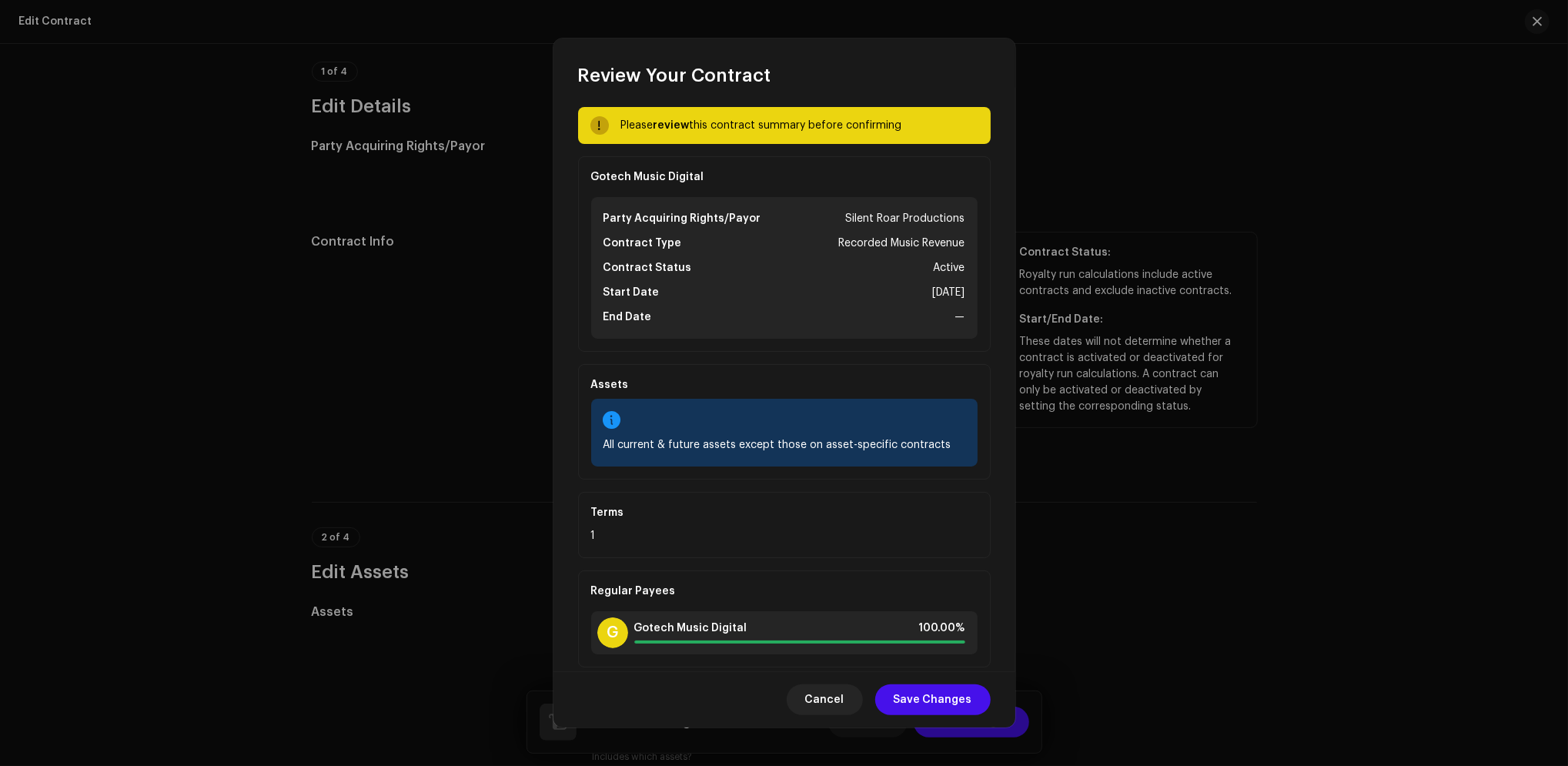
scroll to position [0, 0]
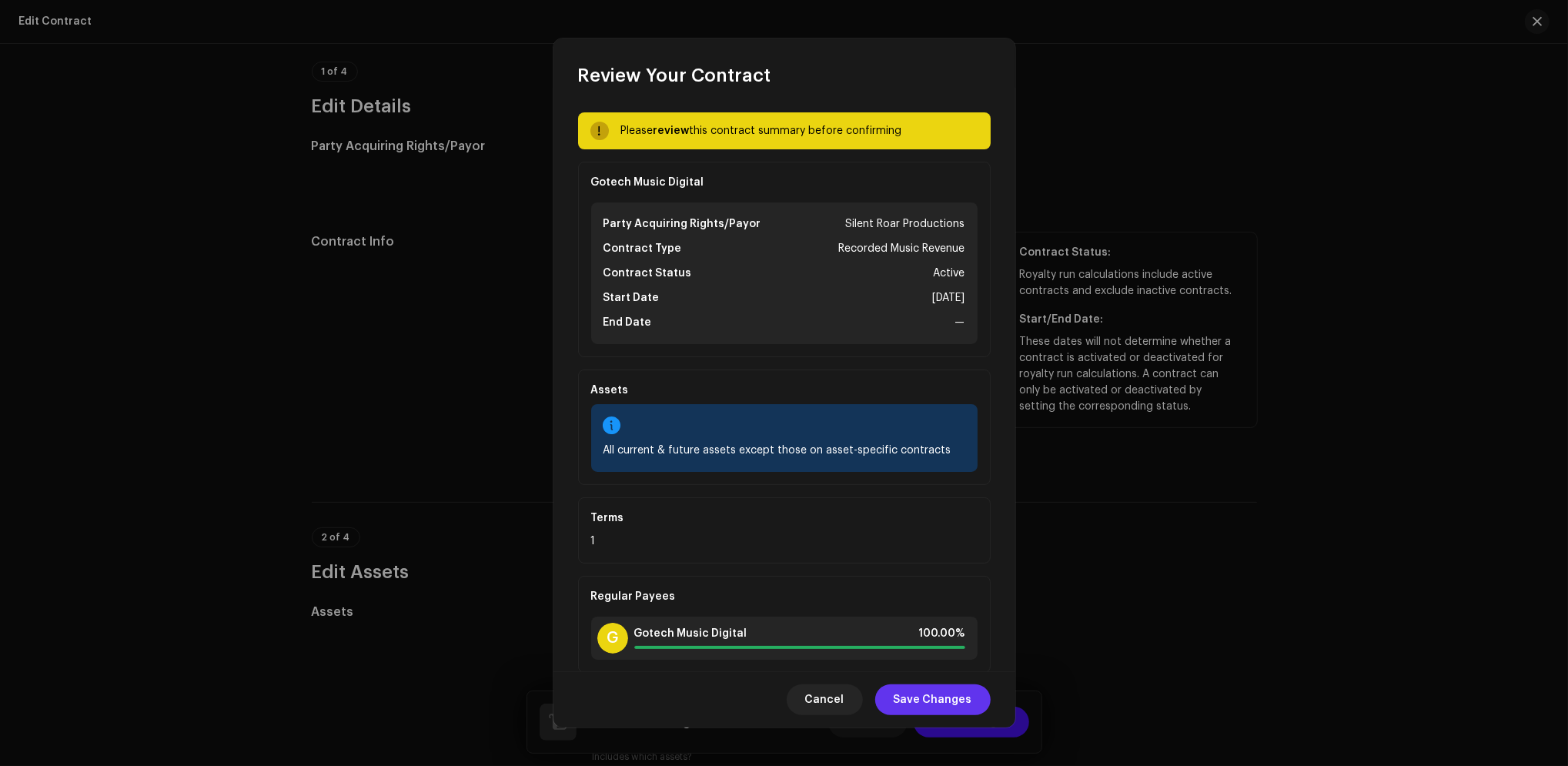
click at [927, 705] on span "Save Changes" at bounding box center [933, 699] width 79 height 31
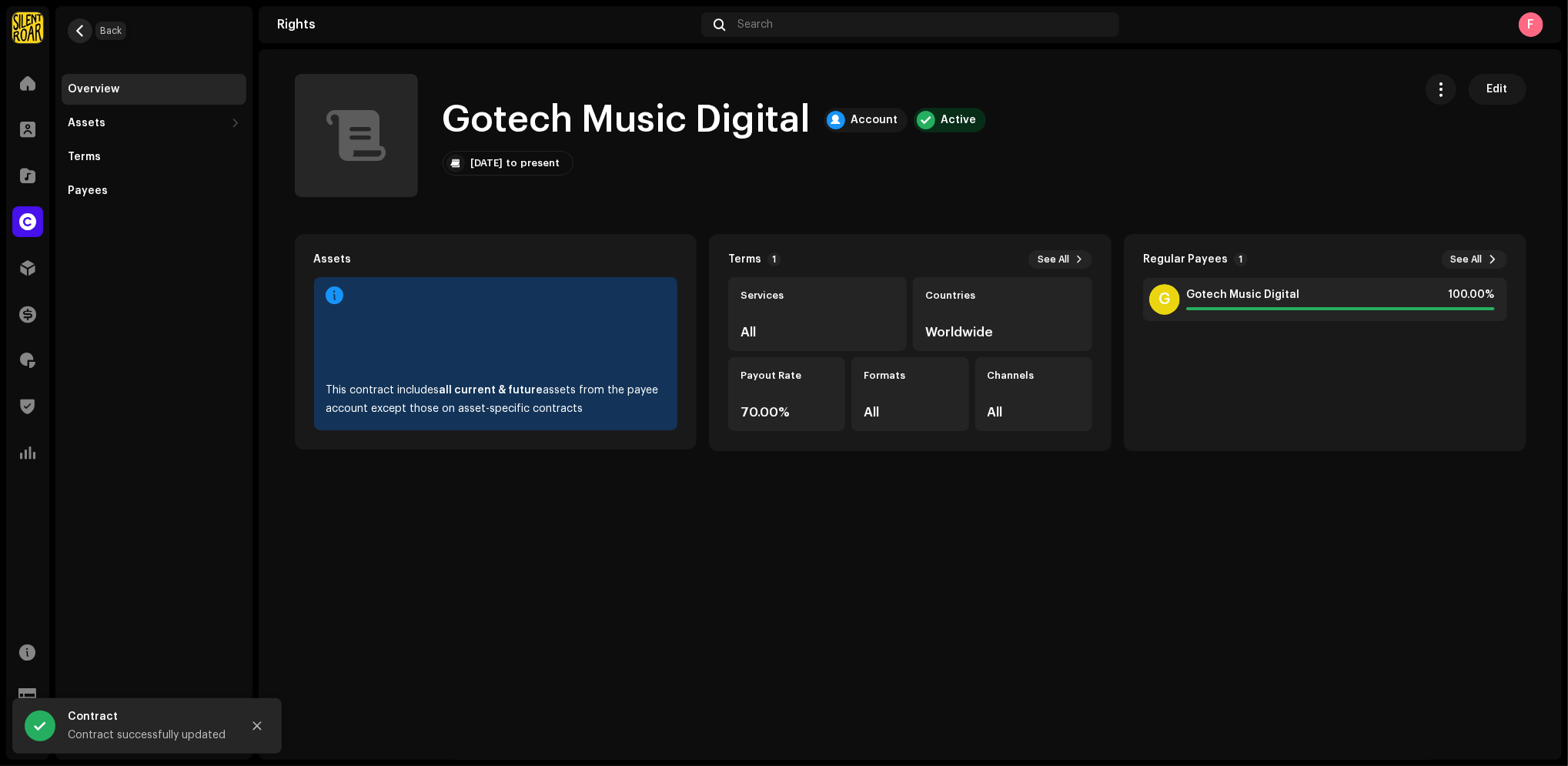
click at [80, 25] on span "button" at bounding box center [80, 31] width 12 height 13
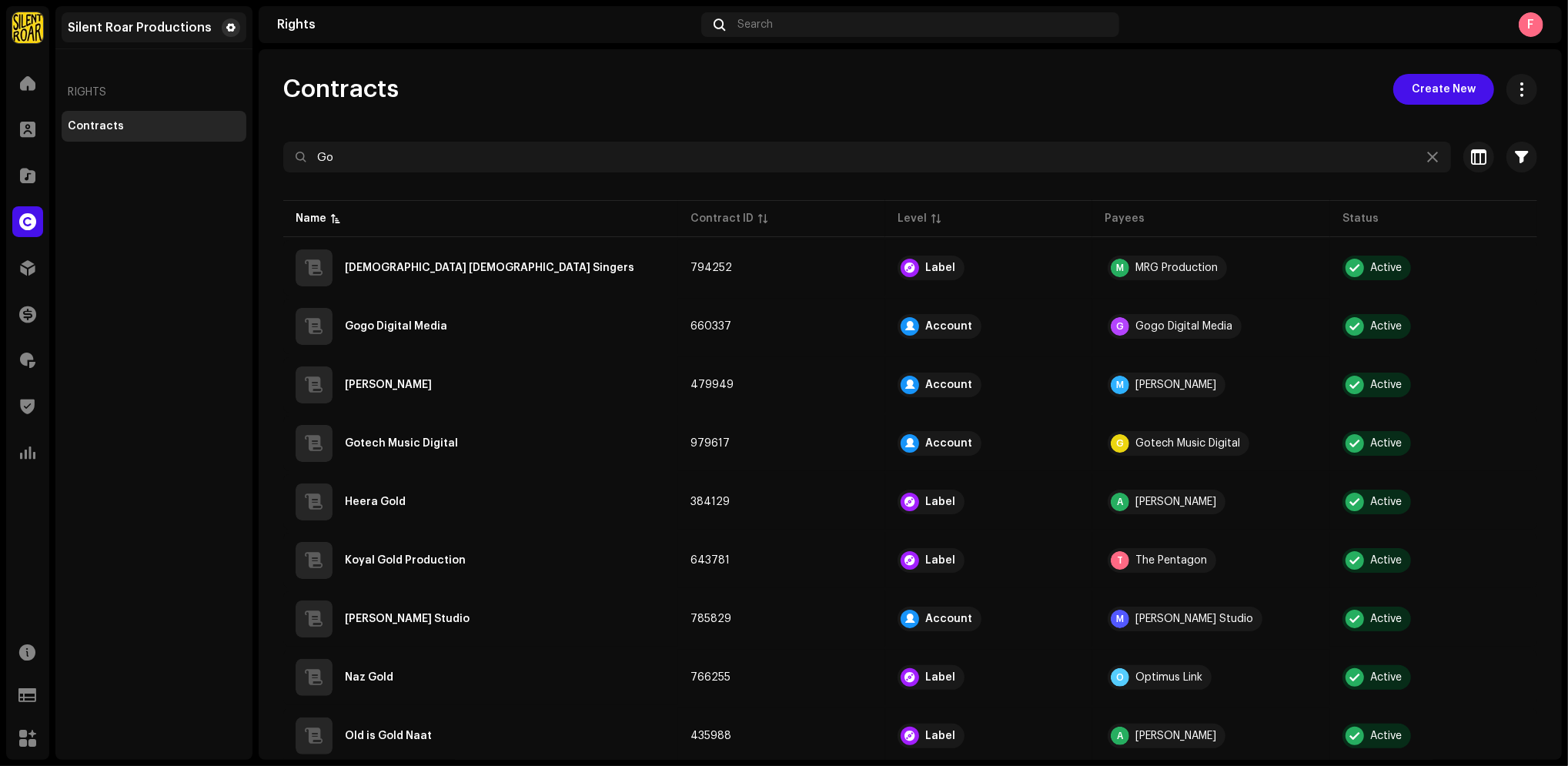
click at [229, 33] on span at bounding box center [231, 28] width 10 height 13
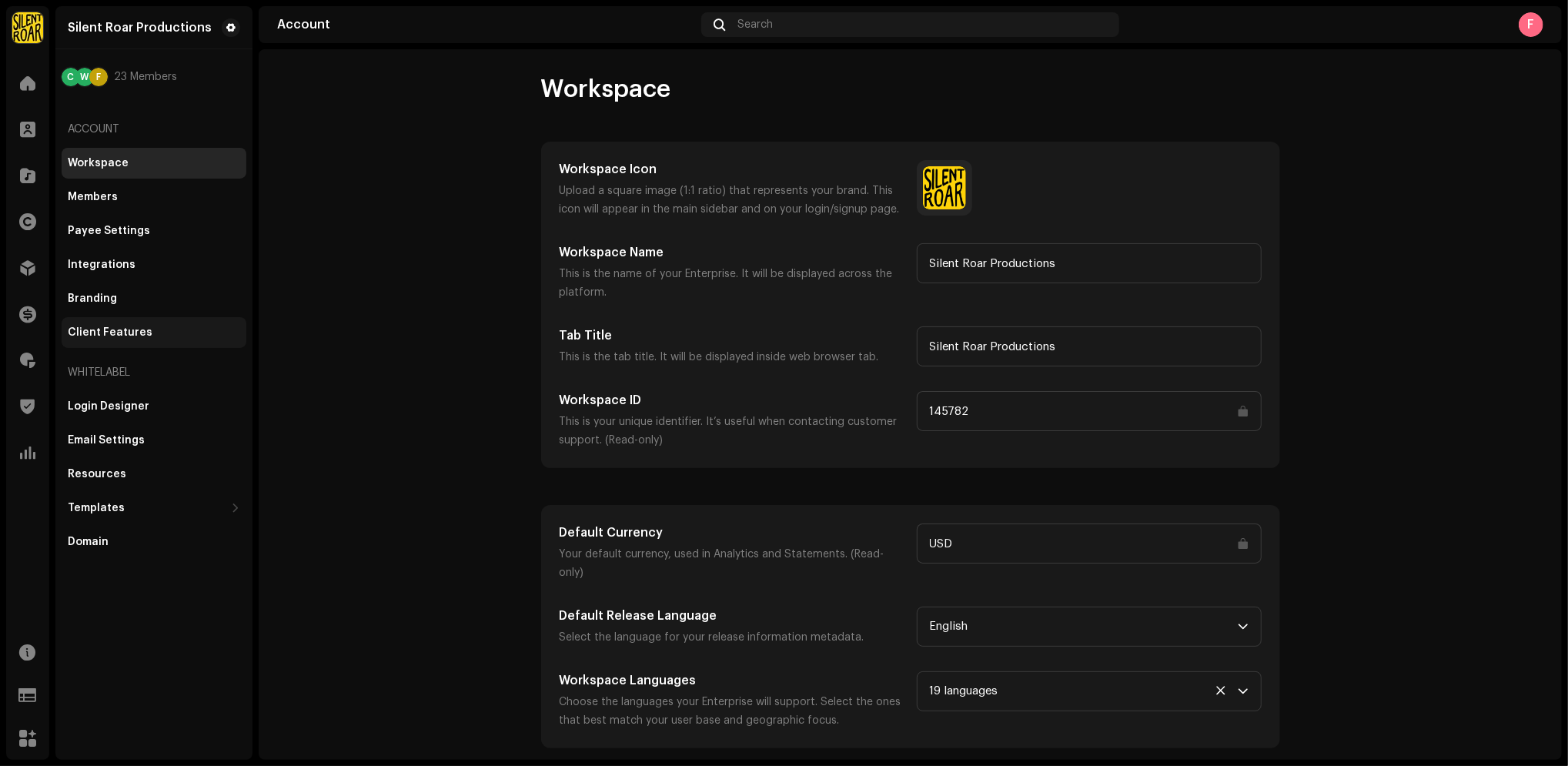
click at [81, 341] on div "Client Features" at bounding box center [154, 332] width 185 height 31
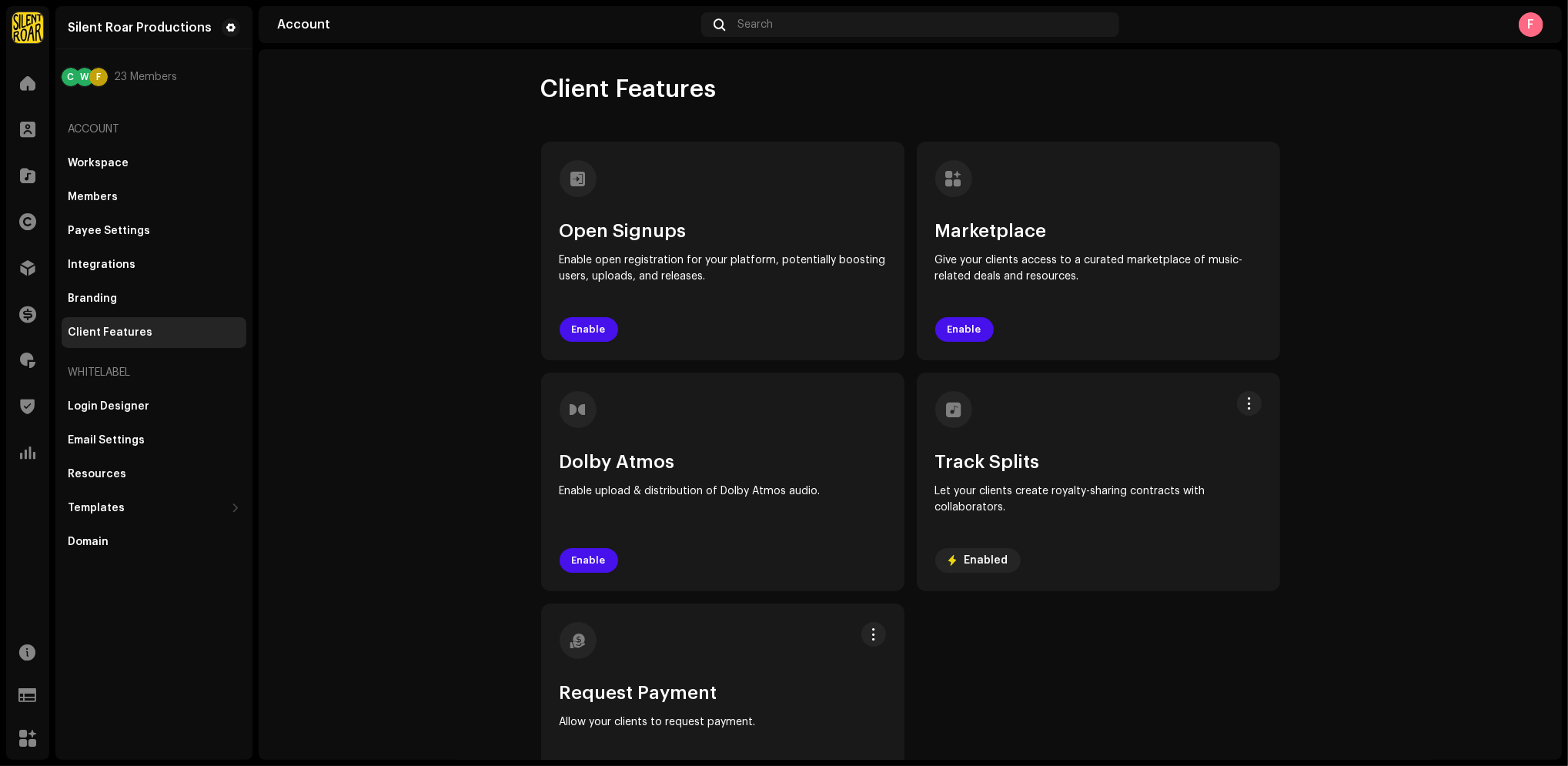
click at [300, 294] on account-client-features "Client Features Open Signups Enable open registration for your platform, potent…" at bounding box center [911, 448] width 1304 height 748
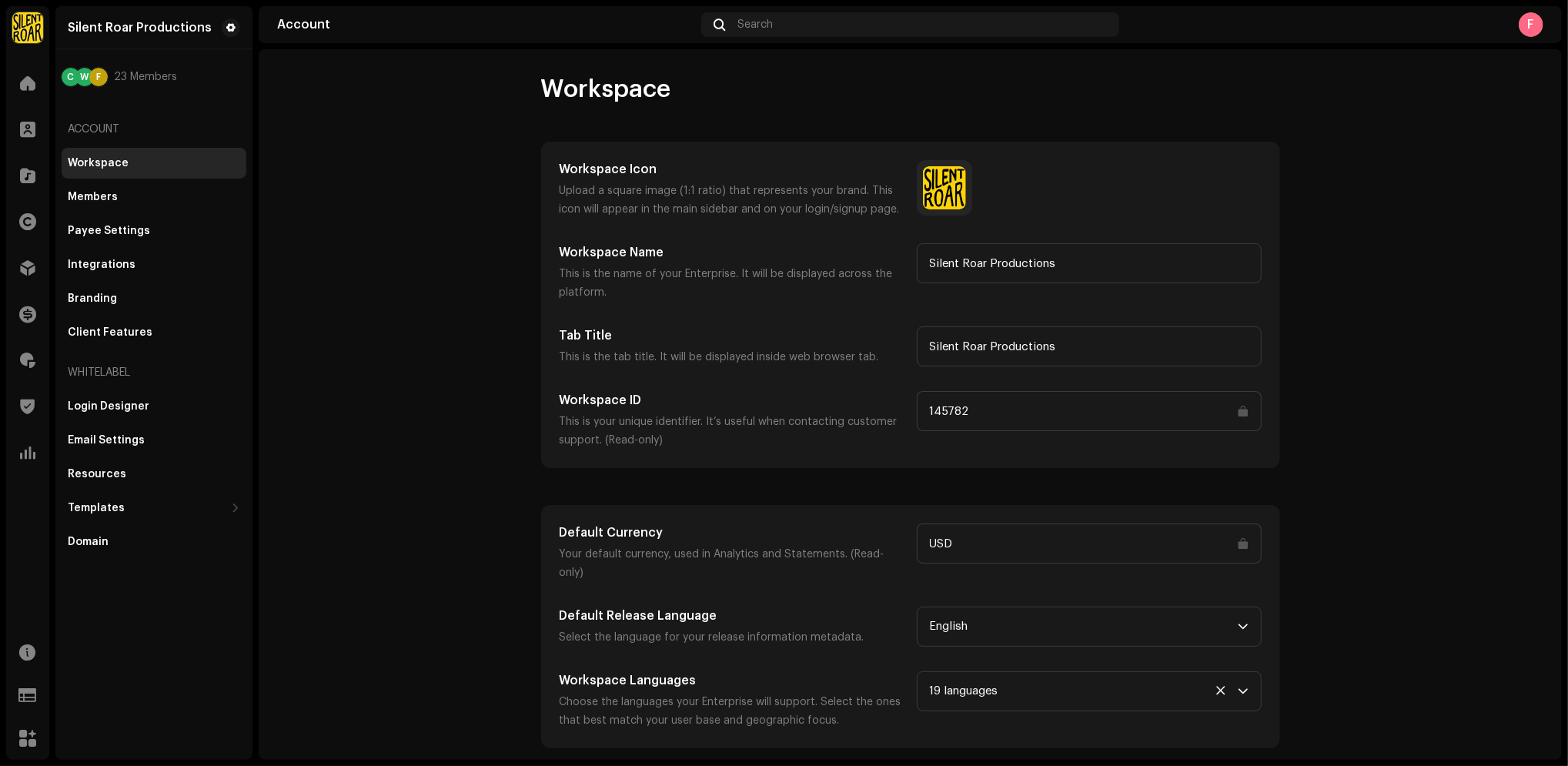
click at [436, 364] on account-workspace "Workspace Workspace Icon Upload a square image (1:1 ratio) that represents your…" at bounding box center [911, 410] width 1304 height 674
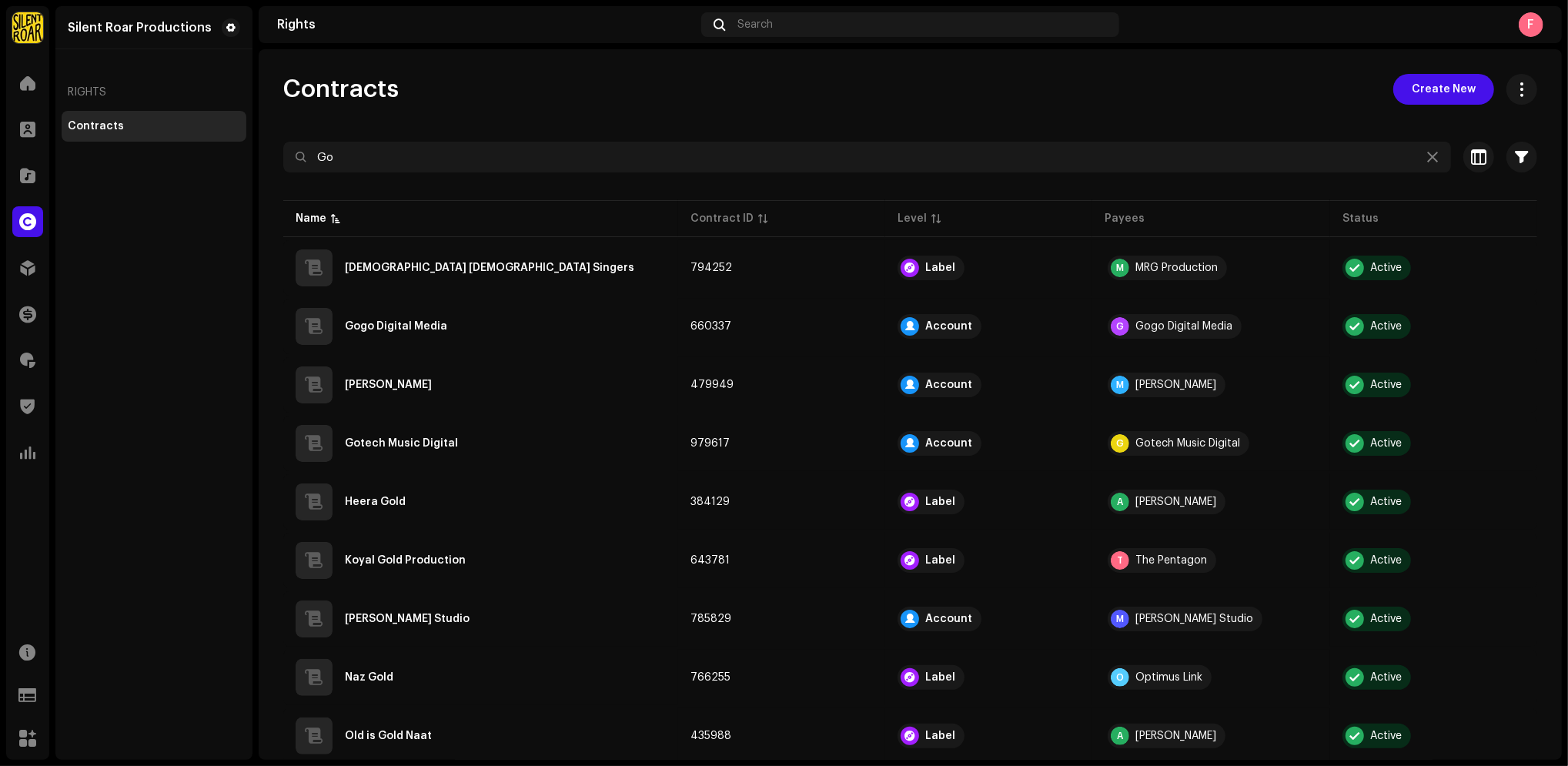
click at [1533, 25] on div "F" at bounding box center [1531, 25] width 25 height 25
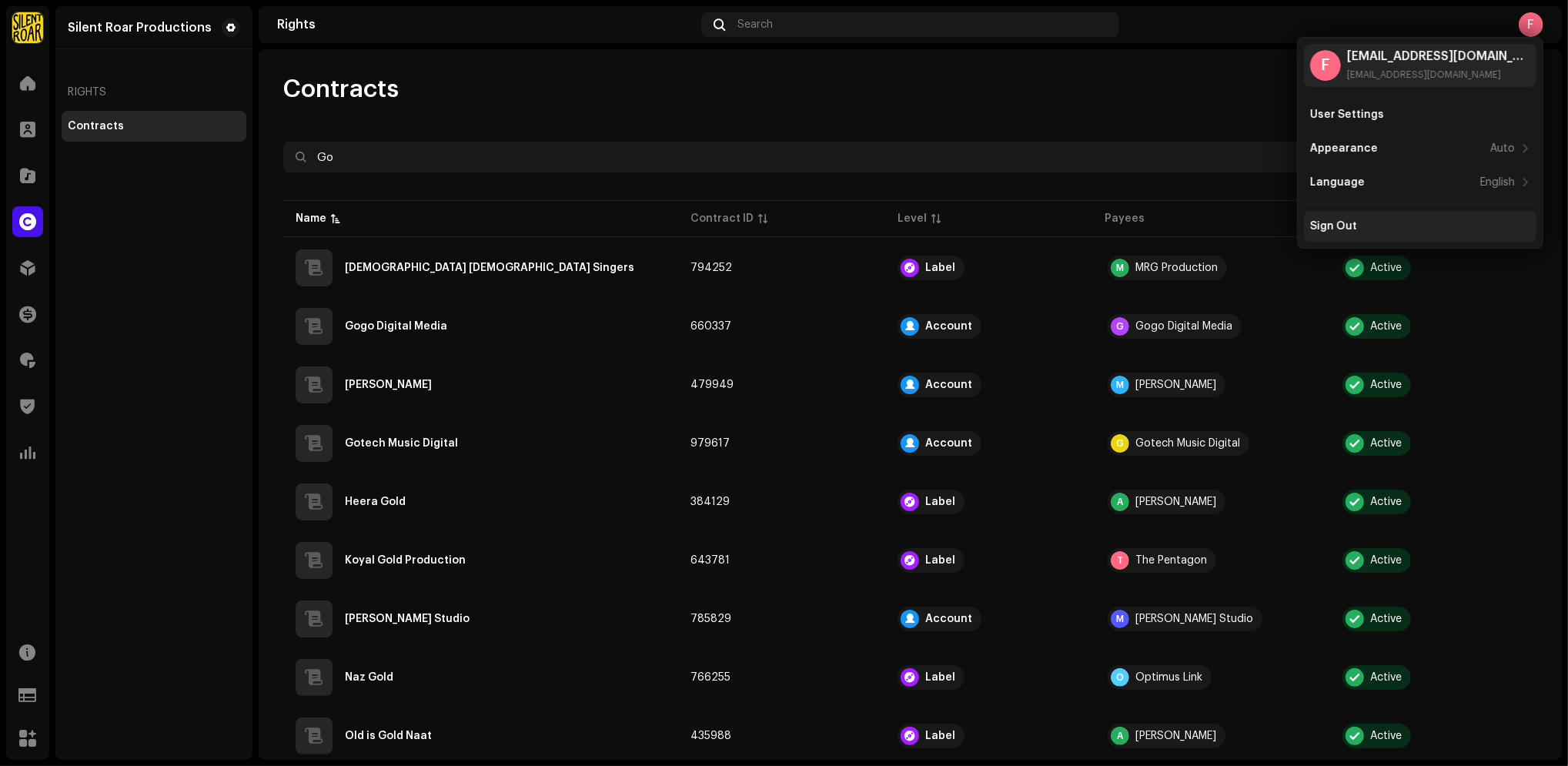
click at [1376, 232] on div "Sign Out" at bounding box center [1420, 226] width 220 height 13
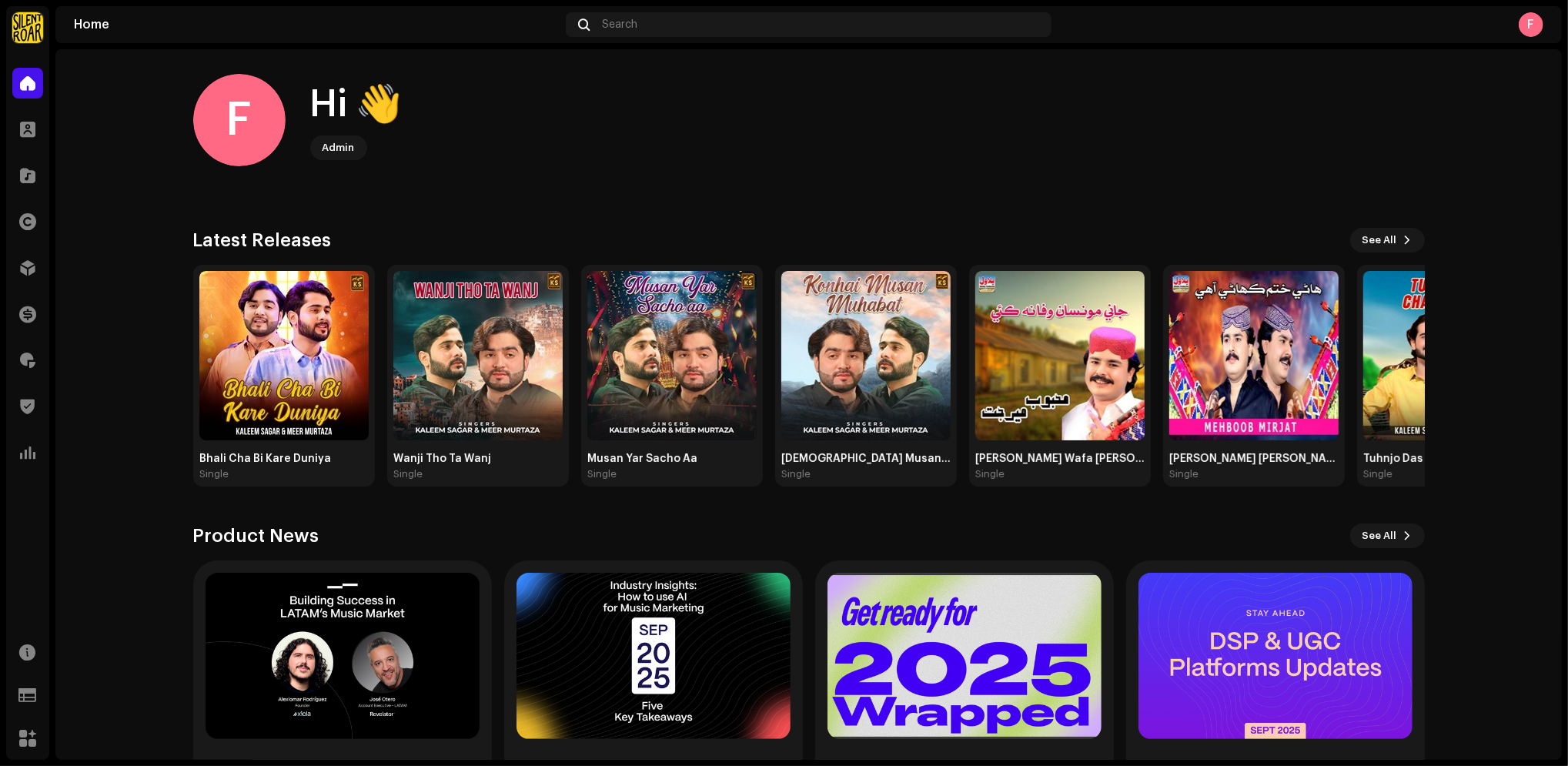
click at [1531, 24] on div "F" at bounding box center [1531, 25] width 25 height 25
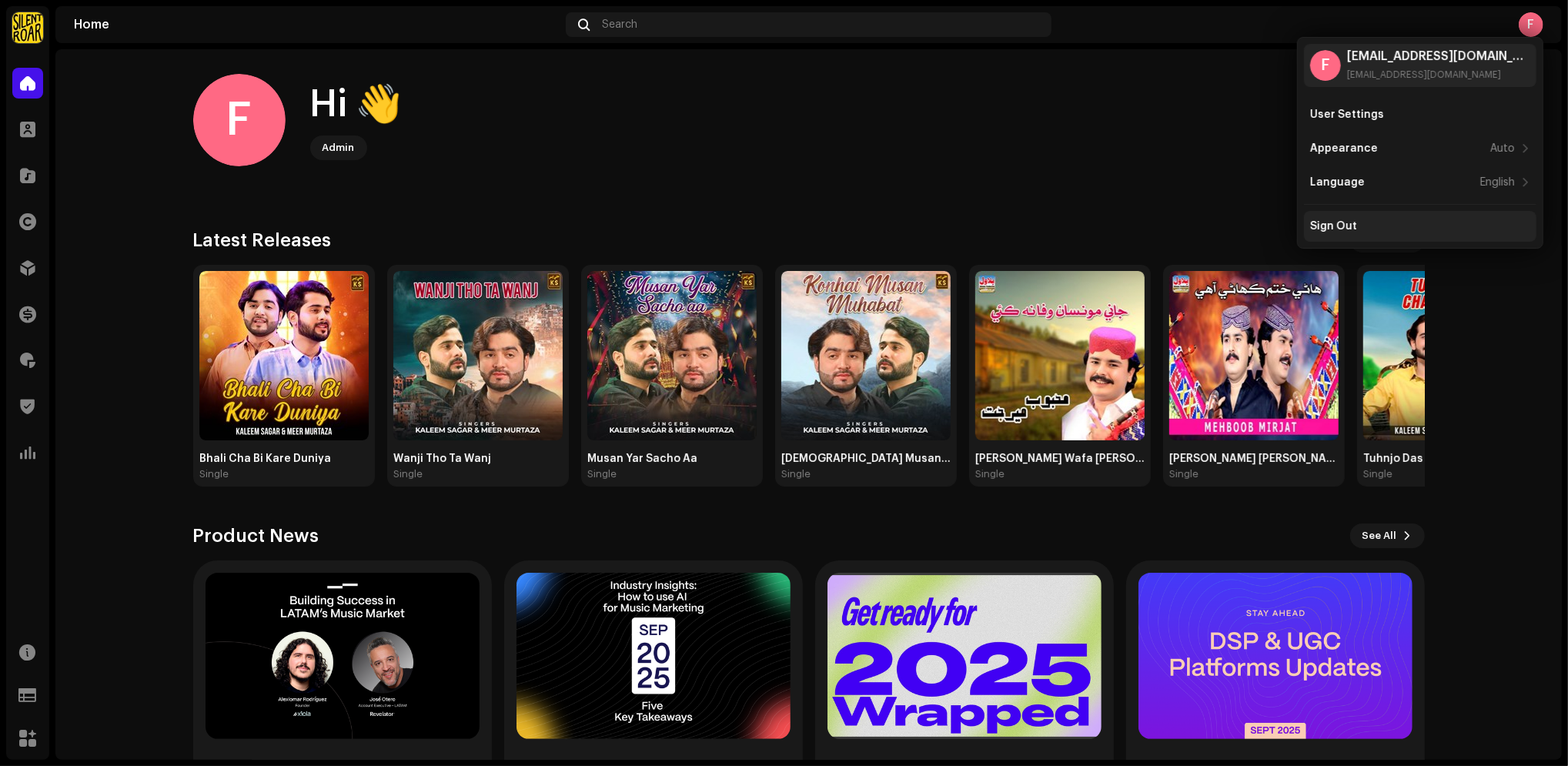
click at [1366, 237] on div "Sign Out" at bounding box center [1420, 226] width 233 height 31
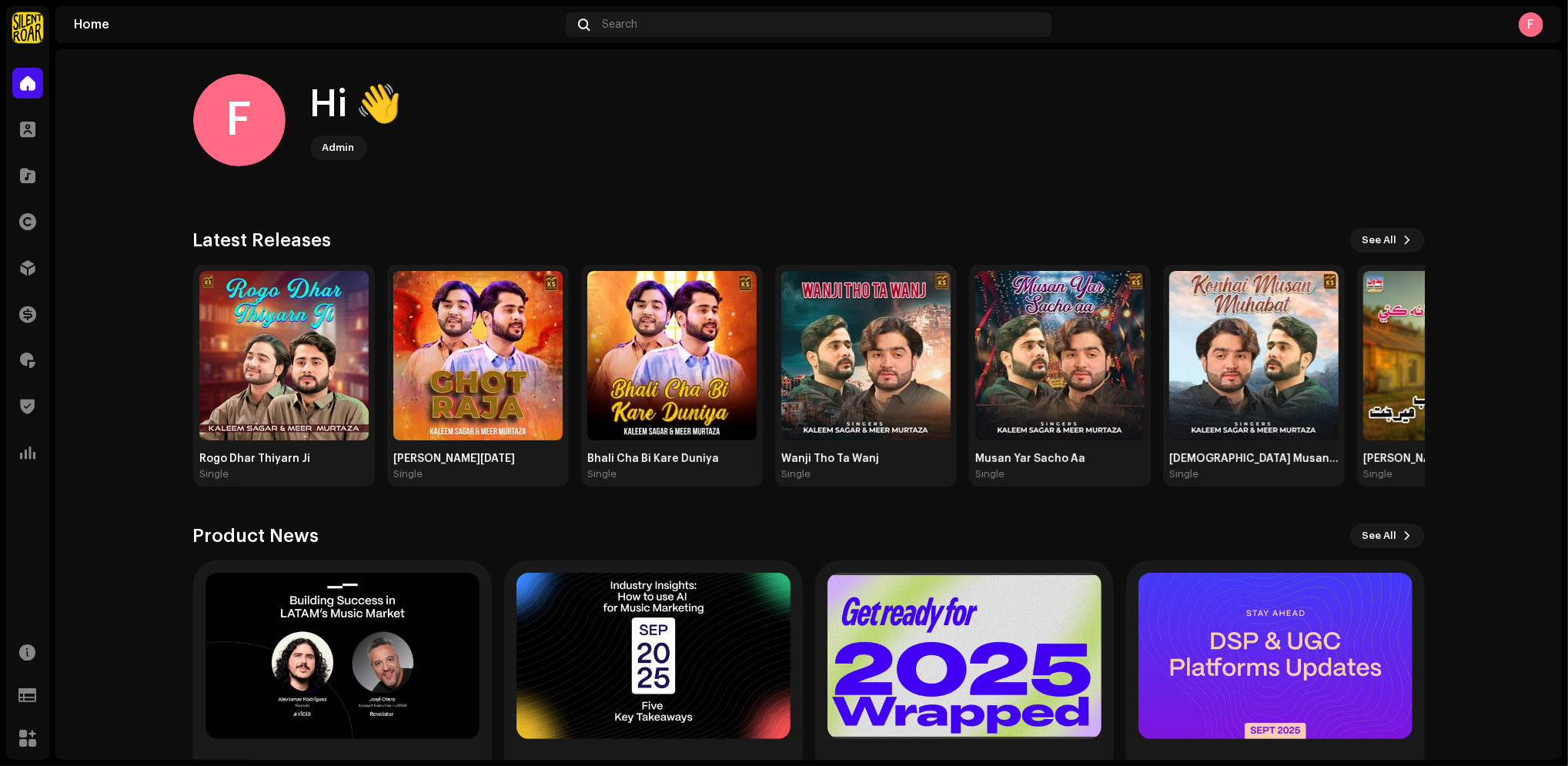
click at [25, 29] on img at bounding box center [28, 28] width 31 height 31
click at [903, 121] on div "F Hi 👋 Admin" at bounding box center [808, 120] width 1231 height 92
click at [34, 36] on img at bounding box center [28, 28] width 31 height 31
click at [251, 37] on span at bounding box center [256, 35] width 10 height 13
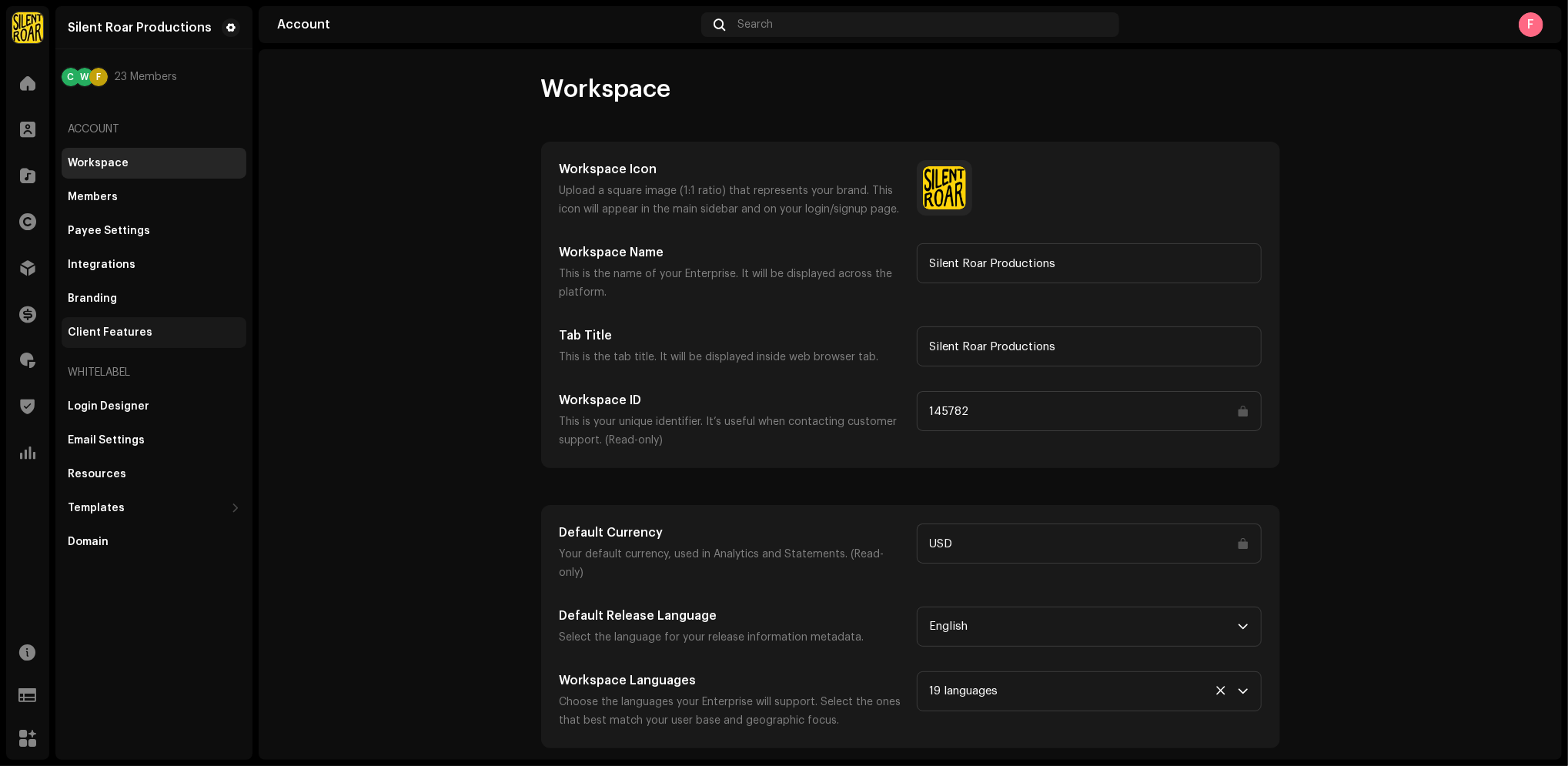
click at [126, 333] on div "Client Features" at bounding box center [110, 333] width 85 height 13
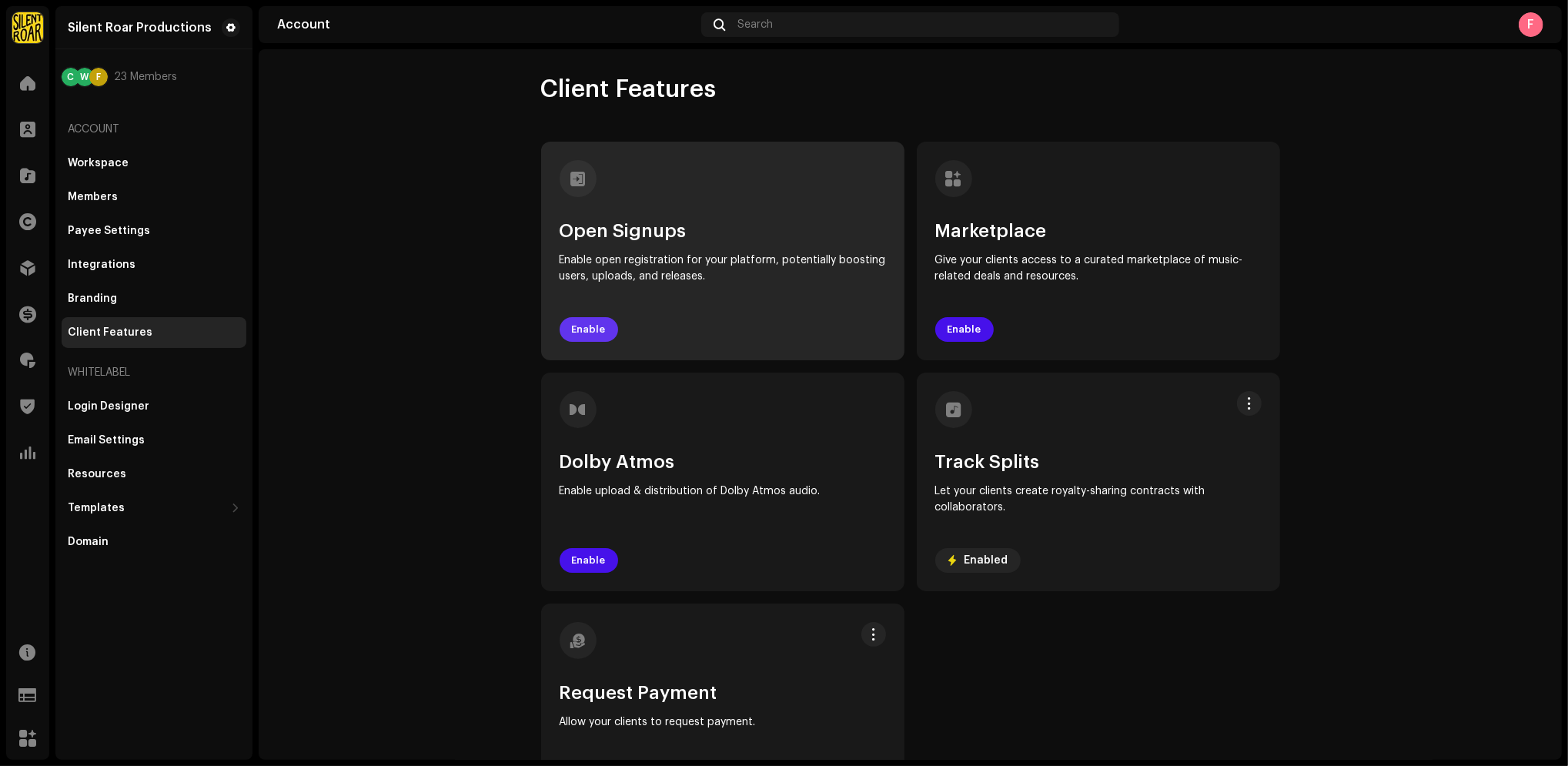
click at [592, 330] on span "Enable" at bounding box center [588, 329] width 34 height 31
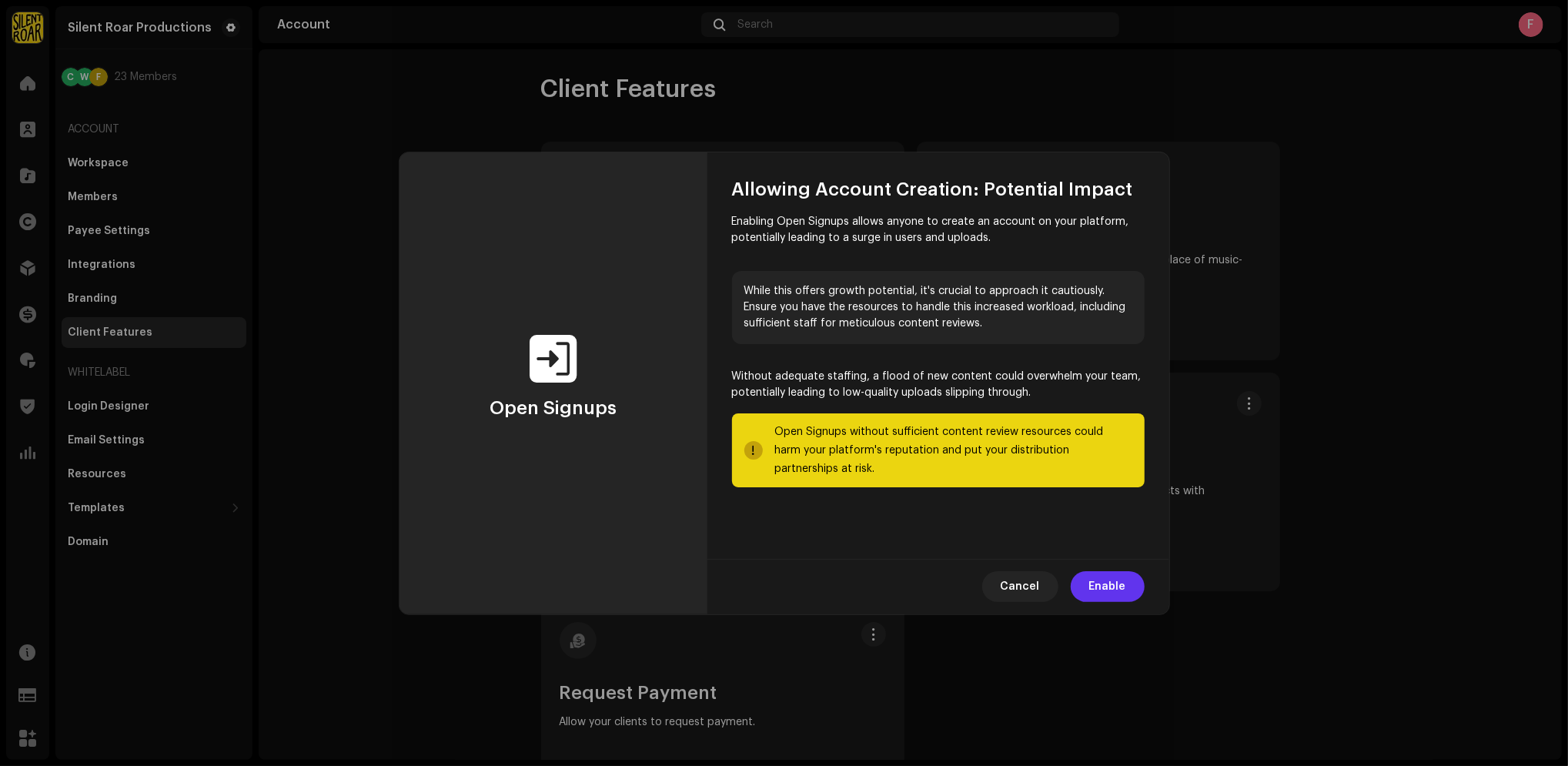
click at [1111, 583] on span "Enable" at bounding box center [1108, 586] width 37 height 31
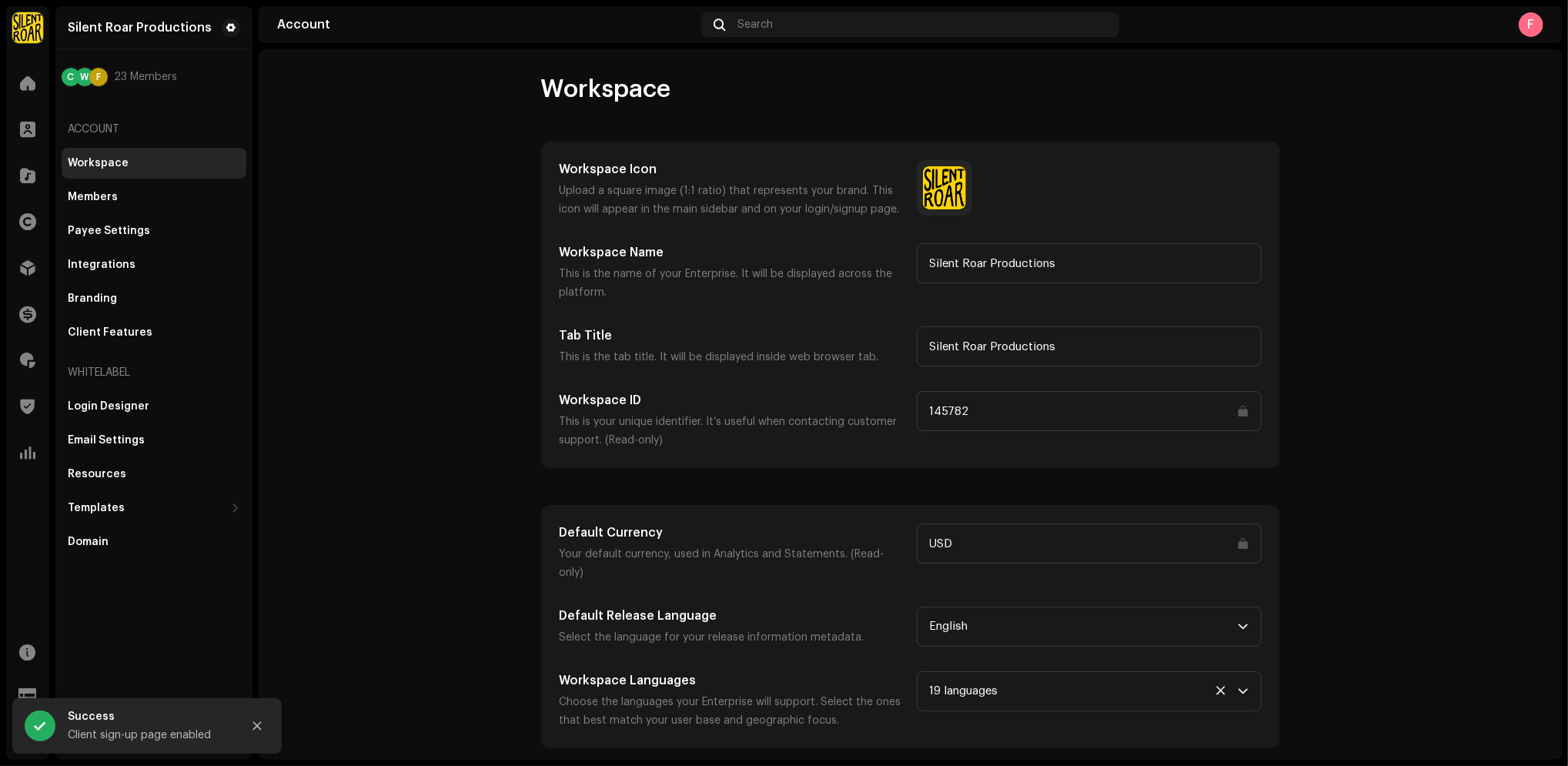
click at [1539, 38] on div "Account Search F" at bounding box center [911, 25] width 1304 height 37
click at [1526, 27] on div "F" at bounding box center [1531, 25] width 25 height 25
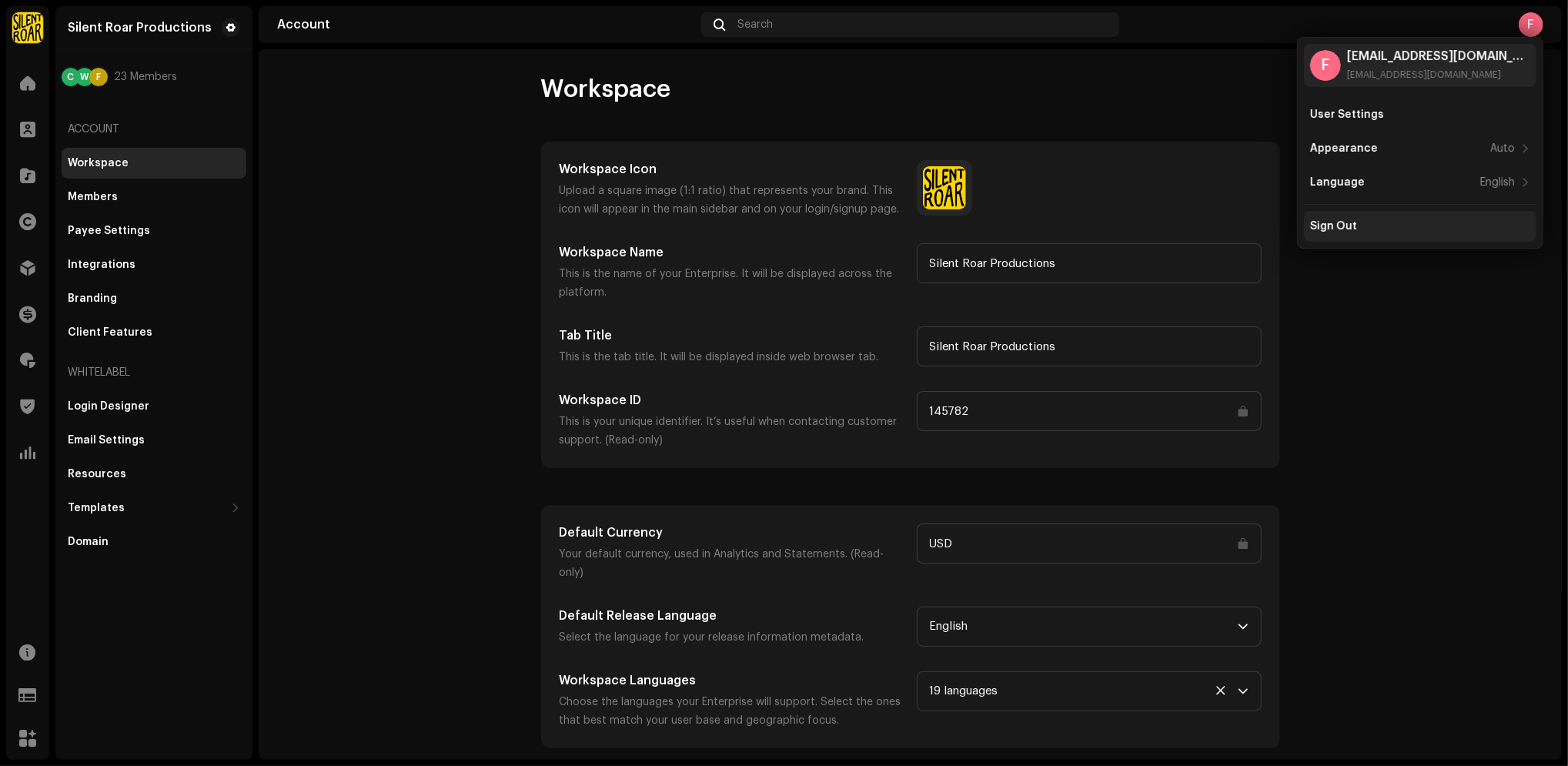
click at [1348, 233] on div "Sign Out" at bounding box center [1420, 226] width 233 height 31
